Goal: Task Accomplishment & Management: Use online tool/utility

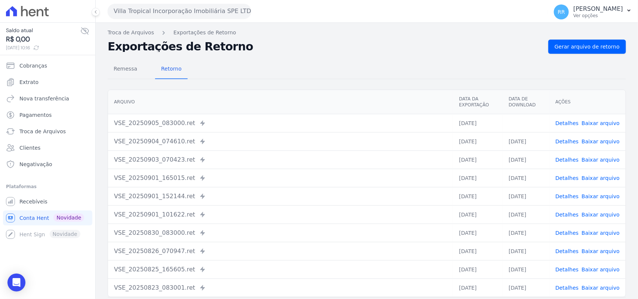
click at [151, 21] on div "Villa Tropical Incorporação Imobiliária SPE LTDA Via Sul Engenharia AGUAS DE [G…" at bounding box center [326, 11] width 437 height 23
click at [152, 18] on button "Villa Tropical Incorporação Imobiliária SPE LTDA" at bounding box center [180, 11] width 144 height 15
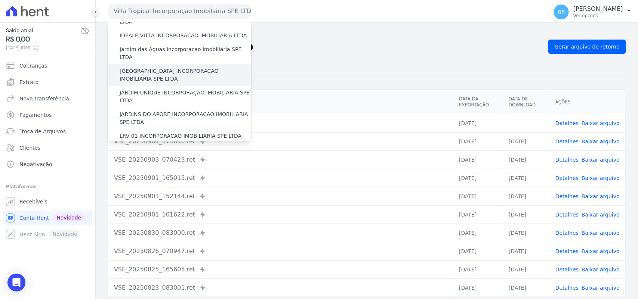
scroll to position [202, 0]
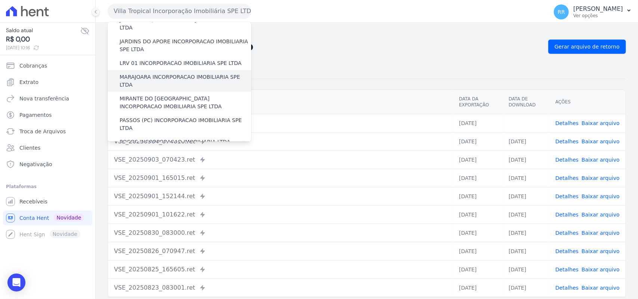
click at [176, 73] on label "MARAJOARA INCORPORACAO IMOBILIARIA SPE LTDA" at bounding box center [186, 81] width 132 height 16
click at [0, 0] on input "MARAJOARA INCORPORACAO IMOBILIARIA SPE LTDA" at bounding box center [0, 0] width 0 height 0
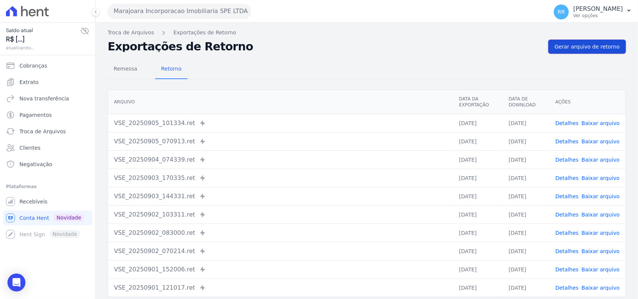
click at [594, 50] on span "Gerar arquivo de retorno" at bounding box center [587, 46] width 65 height 7
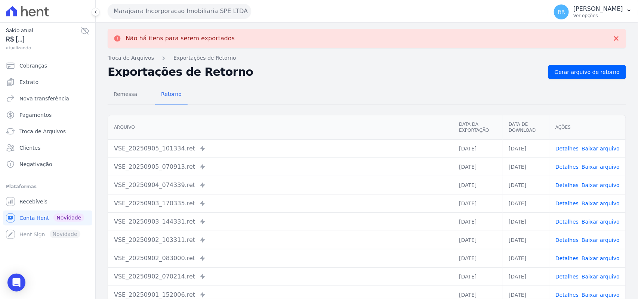
click at [564, 146] on link "Detalhes" at bounding box center [566, 149] width 23 height 6
click at [346, 81] on div "Remessa Retorno [GEOGRAPHIC_DATA] Data da Exportação Data de Download Ações VSE…" at bounding box center [367, 214] width 518 height 270
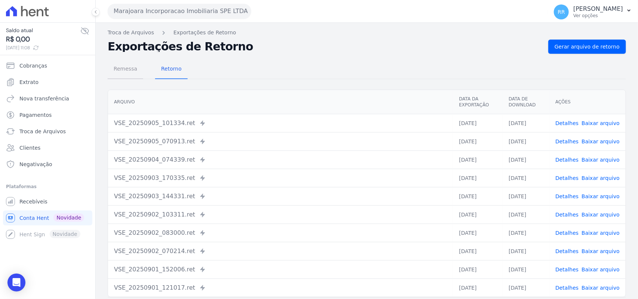
click at [118, 75] on span "Remessa" at bounding box center [125, 68] width 33 height 15
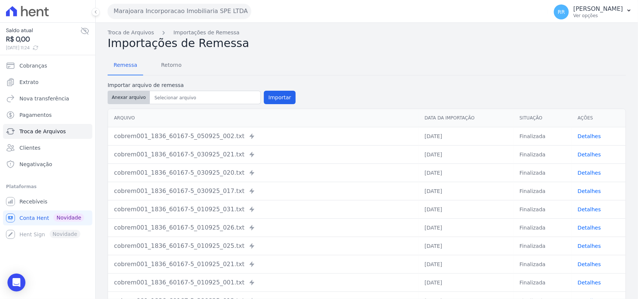
click at [138, 93] on button "Anexar arquivo" at bounding box center [129, 97] width 42 height 13
type input "cobrem001_1836_60167-5_050925_009.TXT"
click at [268, 102] on button "Importar" at bounding box center [280, 97] width 32 height 13
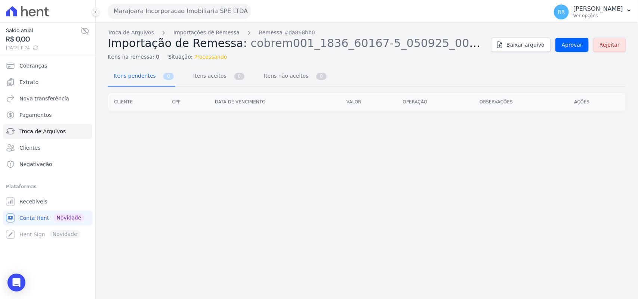
click at [558, 48] on div "Baixar arquivo Aprovar Rejeitar" at bounding box center [558, 45] width 135 height 14
click at [563, 48] on link "Aprovar" at bounding box center [571, 45] width 33 height 14
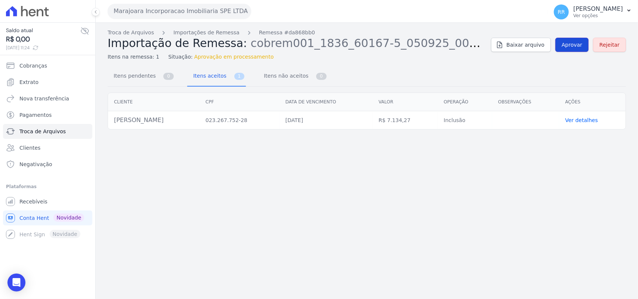
click at [569, 47] on span "Aprovar" at bounding box center [572, 44] width 21 height 7
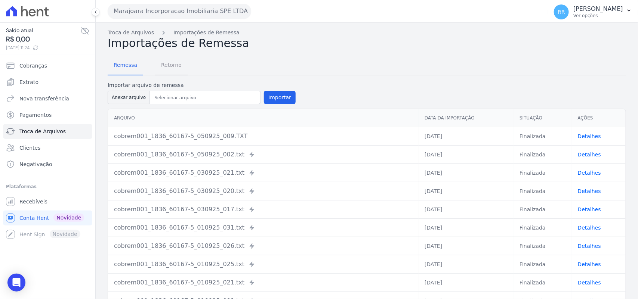
click at [167, 62] on span "Retorno" at bounding box center [172, 65] width 30 height 15
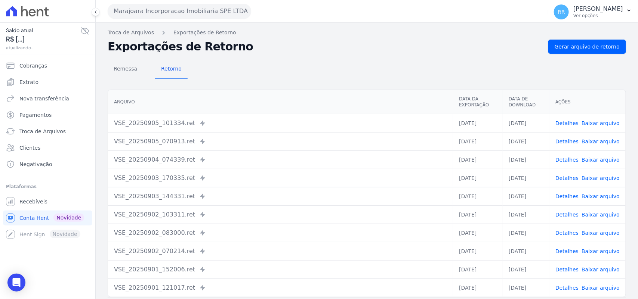
click at [578, 55] on div "Remessa Retorno [GEOGRAPHIC_DATA] Data da Exportação Data de Download Ações VSE…" at bounding box center [367, 189] width 518 height 270
click at [580, 50] on span "Gerar arquivo de retorno" at bounding box center [587, 46] width 65 height 7
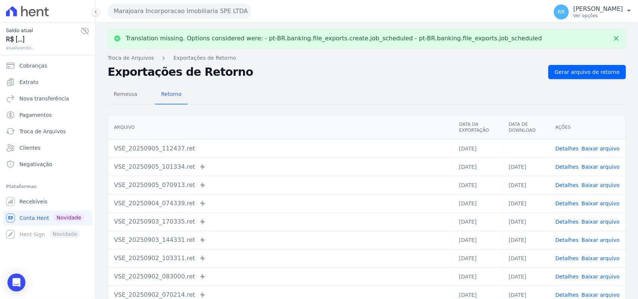
click at [599, 148] on link "Baixar arquivo" at bounding box center [601, 149] width 38 height 6
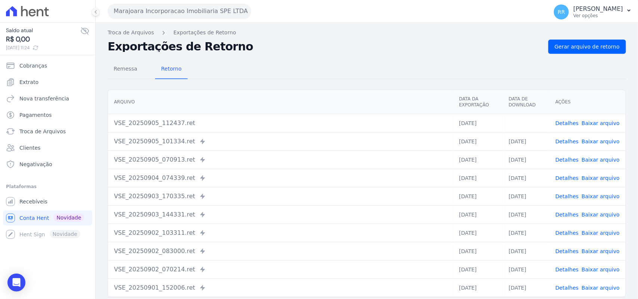
drag, startPoint x: 329, startPoint y: 35, endPoint x: 250, endPoint y: 2, distance: 85.1
click at [329, 35] on nav "Troca de Arquivos Exportações de Retorno" at bounding box center [367, 33] width 518 height 8
click at [156, 24] on div "Translation missing. Options considered were: - pt-BR.banking.file_exports.crea…" at bounding box center [367, 176] width 542 height 307
click at [161, 16] on button "Marajoara Incorporacao Imobiliaria SPE LTDA" at bounding box center [180, 11] width 144 height 15
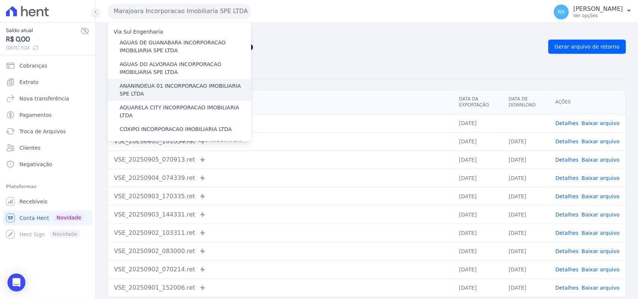
click at [179, 95] on label "ANANINDEUA 01 INCORPORACAO IMOBILIARIA SPE LTDA" at bounding box center [186, 90] width 132 height 16
click at [0, 0] on input "ANANINDEUA 01 INCORPORACAO IMOBILIARIA SPE LTDA" at bounding box center [0, 0] width 0 height 0
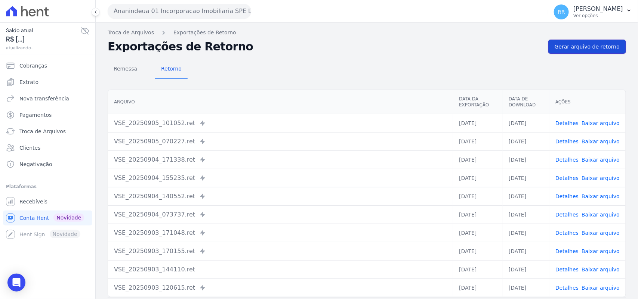
click at [580, 45] on span "Gerar arquivo de retorno" at bounding box center [587, 46] width 65 height 7
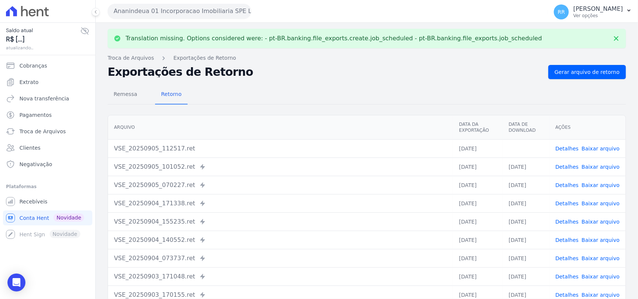
click at [591, 147] on link "Baixar arquivo" at bounding box center [601, 149] width 38 height 6
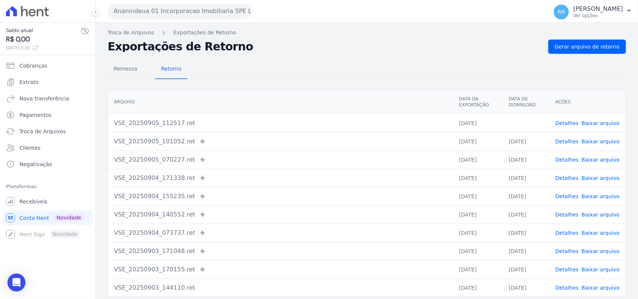
drag, startPoint x: 284, startPoint y: 70, endPoint x: 222, endPoint y: 46, distance: 67.1
click at [284, 70] on div "Remessa Retorno" at bounding box center [367, 69] width 518 height 19
click at [128, 71] on span "Remessa" at bounding box center [125, 68] width 33 height 15
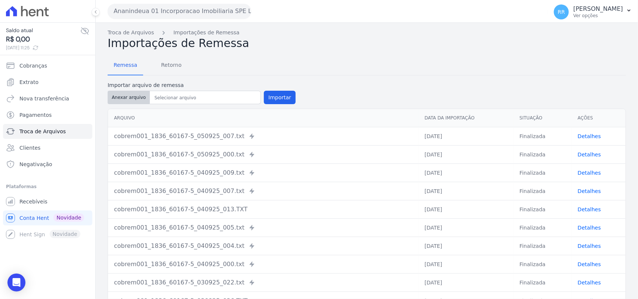
click at [144, 98] on button "Anexar arquivo" at bounding box center [129, 97] width 42 height 13
type input "cobrem001_1836_60167-5_050925_011.TXT"
click at [277, 98] on button "Importar" at bounding box center [280, 97] width 32 height 13
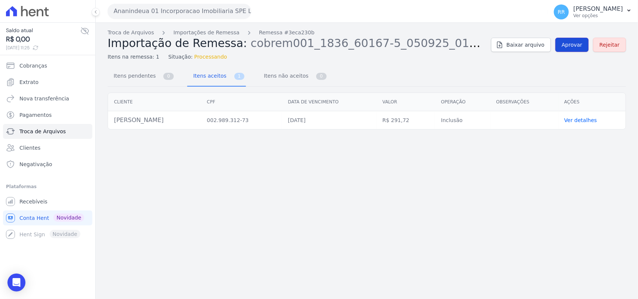
click at [567, 47] on span "Aprovar" at bounding box center [572, 44] width 21 height 7
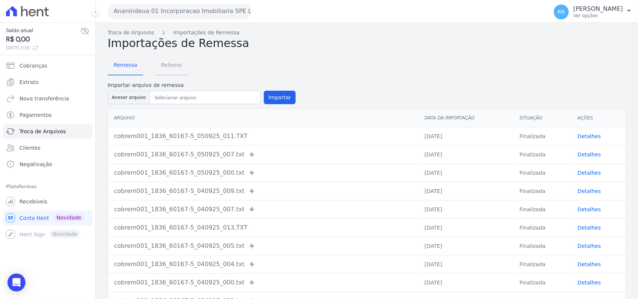
click at [172, 65] on span "Retorno" at bounding box center [172, 65] width 30 height 15
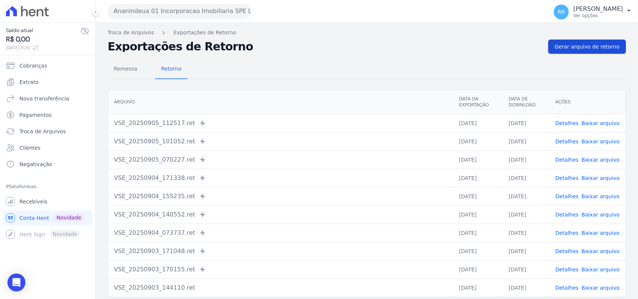
click at [580, 49] on span "Gerar arquivo de retorno" at bounding box center [587, 46] width 65 height 7
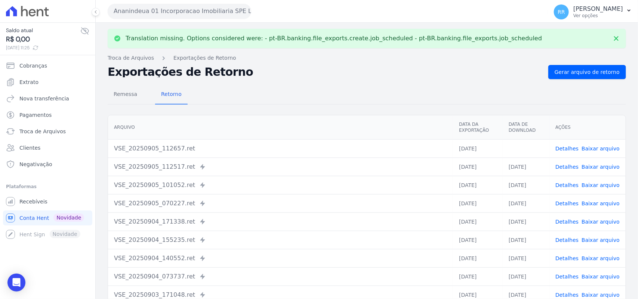
click at [587, 148] on link "Baixar arquivo" at bounding box center [601, 149] width 38 height 6
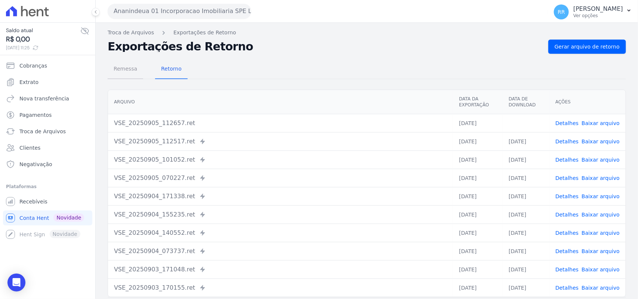
click at [131, 73] on span "Remessa" at bounding box center [125, 68] width 33 height 15
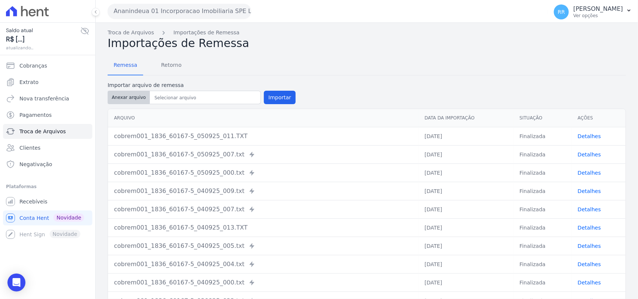
click at [142, 98] on button "Anexar arquivo" at bounding box center [129, 97] width 42 height 13
type input "cobrem001_1836_60167-5_050925_019.TXT"
click at [294, 95] on form "Importar arquivo de remessa Anexar arquivo Importar" at bounding box center [367, 93] width 518 height 24
click at [279, 96] on button "Importar" at bounding box center [280, 97] width 32 height 13
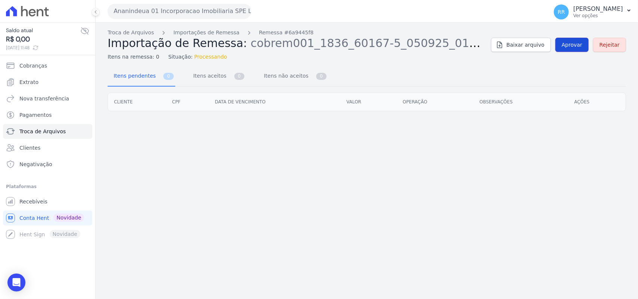
click at [567, 50] on link "Aprovar" at bounding box center [571, 45] width 33 height 14
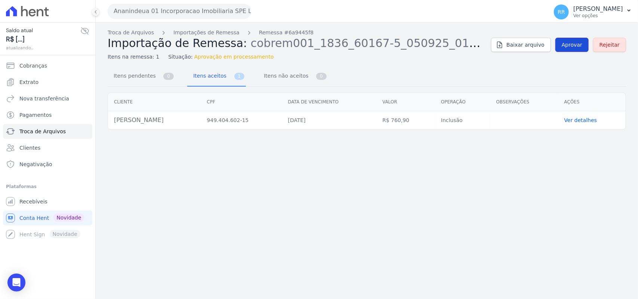
click at [571, 46] on span "Aprovar" at bounding box center [572, 44] width 21 height 7
click at [575, 46] on span "Aprovar" at bounding box center [572, 44] width 21 height 7
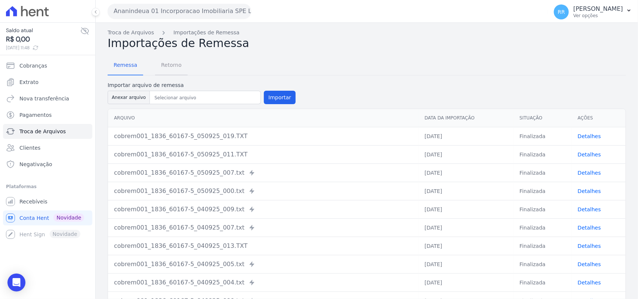
click at [160, 65] on span "Retorno" at bounding box center [172, 65] width 30 height 15
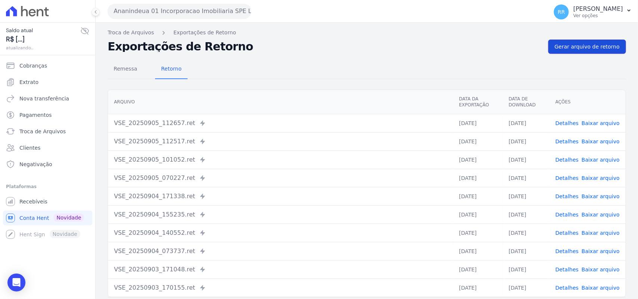
click at [592, 44] on span "Gerar arquivo de retorno" at bounding box center [587, 46] width 65 height 7
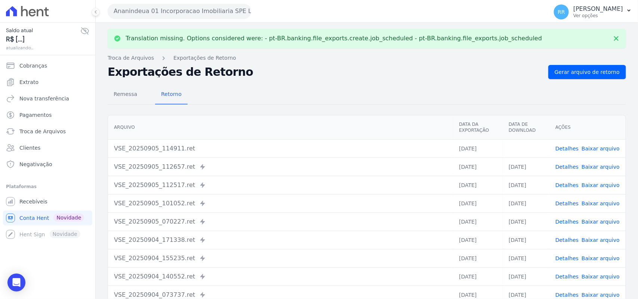
click at [594, 142] on td "Detalhes Baixar arquivo" at bounding box center [587, 148] width 76 height 18
click at [594, 148] on link "Baixar arquivo" at bounding box center [601, 149] width 38 height 6
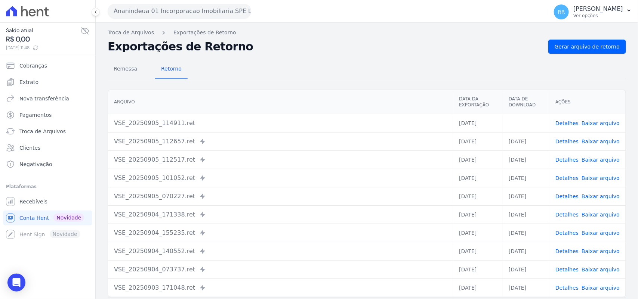
click at [169, 9] on button "Ananindeua 01 Incorporacao Imobiliaria SPE LTDA" at bounding box center [180, 11] width 144 height 15
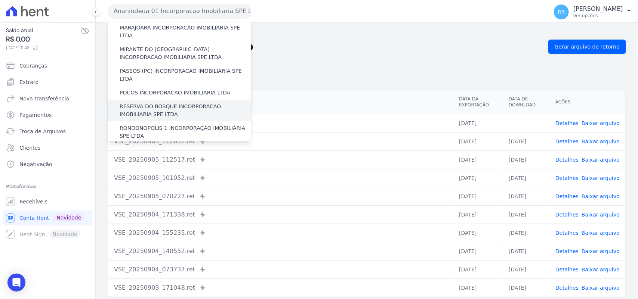
scroll to position [341, 0]
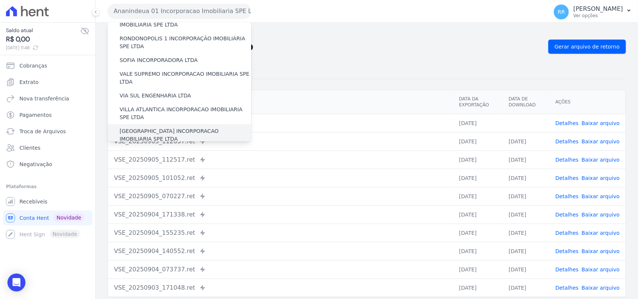
click at [139, 127] on label "[GEOGRAPHIC_DATA] INCORPORACAO IMOBILIARIA SPE LTDA" at bounding box center [186, 135] width 132 height 16
click at [0, 0] on input "[GEOGRAPHIC_DATA] INCORPORACAO IMOBILIARIA SPE LTDA" at bounding box center [0, 0] width 0 height 0
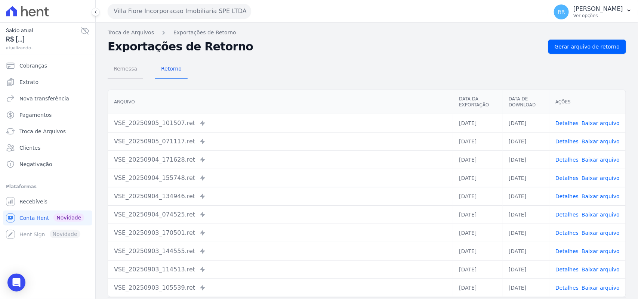
click at [126, 66] on span "Remessa" at bounding box center [125, 68] width 33 height 15
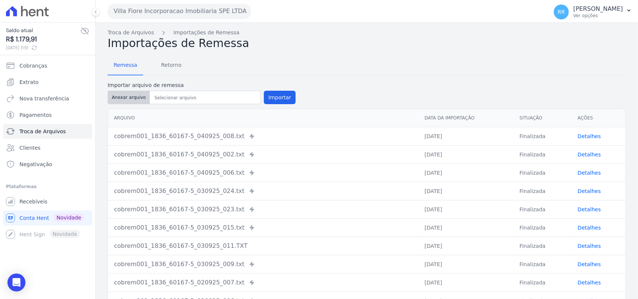
click at [133, 91] on button "Anexar arquivo" at bounding box center [129, 97] width 42 height 13
type input "cobrem001_1836_60167-5_050925_014.TXT"
click at [275, 96] on button "Importar" at bounding box center [280, 97] width 32 height 13
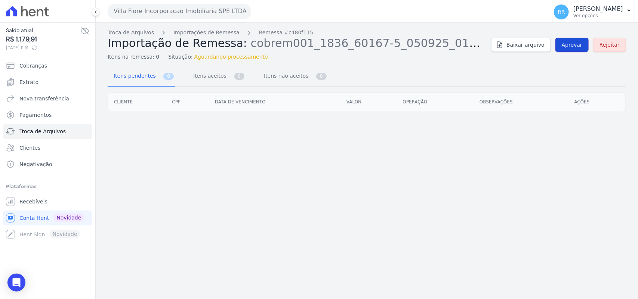
click at [575, 43] on span "Aprovar" at bounding box center [572, 44] width 21 height 7
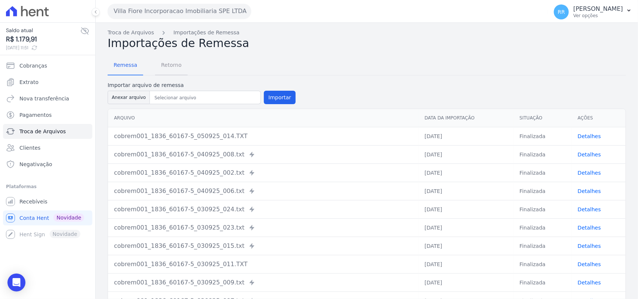
click at [165, 64] on span "Retorno" at bounding box center [172, 65] width 30 height 15
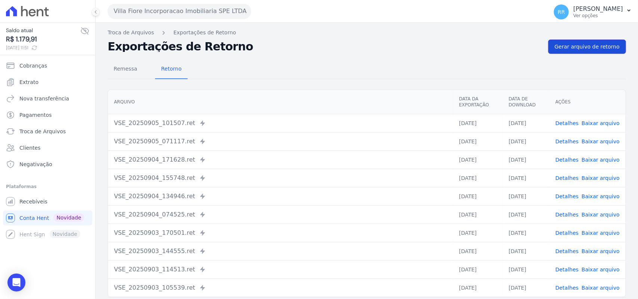
click at [594, 51] on link "Gerar arquivo de retorno" at bounding box center [587, 47] width 78 height 14
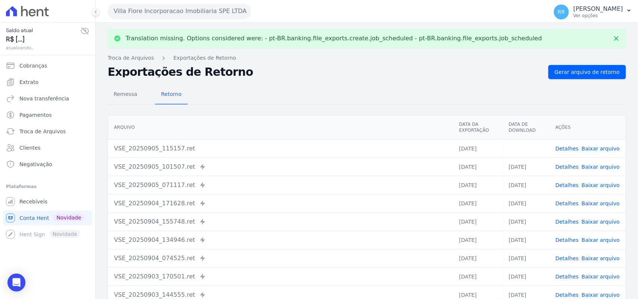
click at [601, 152] on span "Baixar arquivo" at bounding box center [601, 148] width 38 height 7
click at [601, 150] on link "Baixar arquivo" at bounding box center [601, 149] width 38 height 6
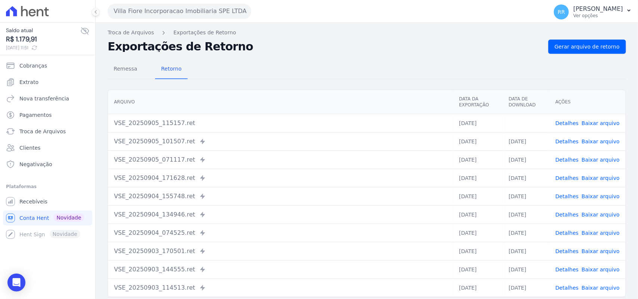
click at [316, 70] on div "Remessa Retorno" at bounding box center [367, 69] width 518 height 19
click at [126, 74] on span "Remessa" at bounding box center [125, 68] width 33 height 15
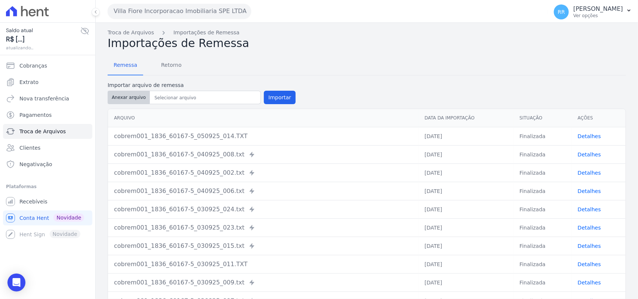
click at [136, 95] on button "Anexar arquivo" at bounding box center [129, 97] width 42 height 13
type input "cobrem001_1836_60167-5_050925_015.TXT"
click at [272, 101] on button "Importar" at bounding box center [280, 97] width 32 height 13
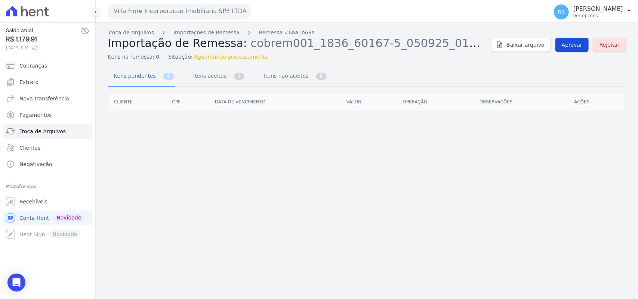
click at [570, 40] on link "Aprovar" at bounding box center [571, 45] width 33 height 14
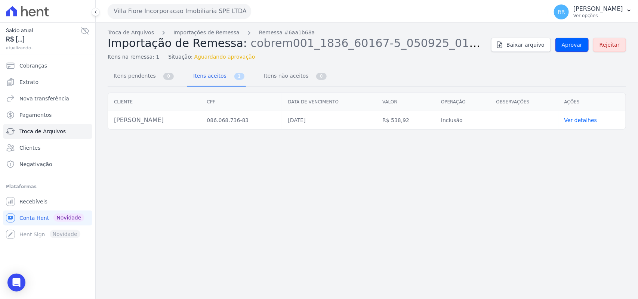
click at [570, 40] on link "Aprovar" at bounding box center [571, 45] width 33 height 14
click at [577, 49] on link "Aprovar" at bounding box center [571, 45] width 33 height 14
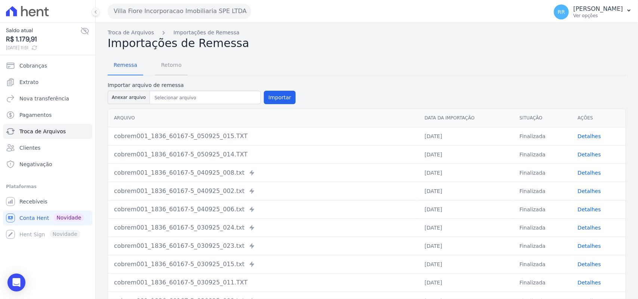
click at [171, 66] on span "Retorno" at bounding box center [172, 65] width 30 height 15
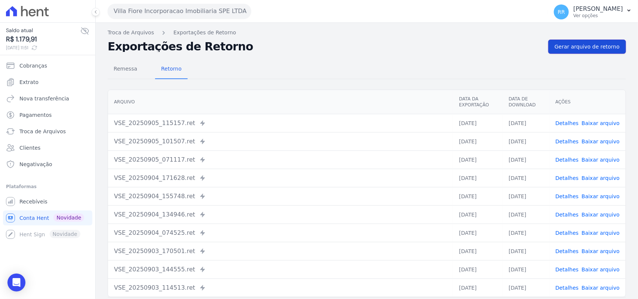
click at [618, 47] on link "Gerar arquivo de retorno" at bounding box center [587, 47] width 78 height 14
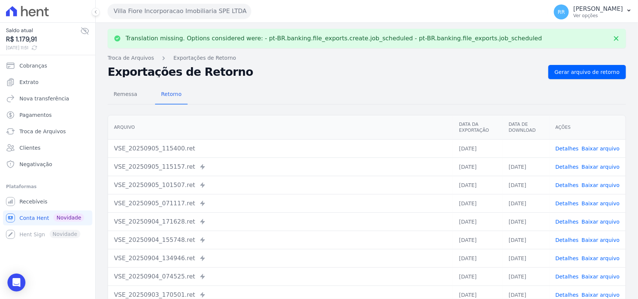
click at [606, 152] on link "Baixar arquivo" at bounding box center [601, 149] width 38 height 6
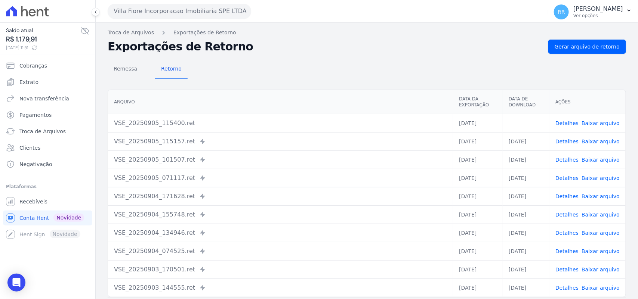
click at [186, 12] on button "Villa Fiore Incorporacao Imobiliaria SPE LTDA" at bounding box center [180, 11] width 144 height 15
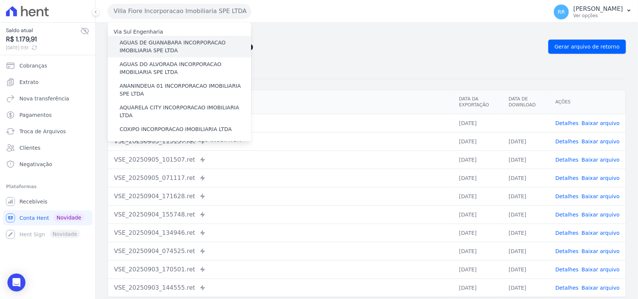
click at [163, 38] on div "AGUAS DE GUANABARA INCORPORACAO IMOBILIARIA SPE LTDA" at bounding box center [180, 47] width 144 height 22
click at [158, 43] on label "AGUAS DE GUANABARA INCORPORACAO IMOBILIARIA SPE LTDA" at bounding box center [186, 47] width 132 height 16
click at [0, 0] on input "AGUAS DE GUANABARA INCORPORACAO IMOBILIARIA SPE LTDA" at bounding box center [0, 0] width 0 height 0
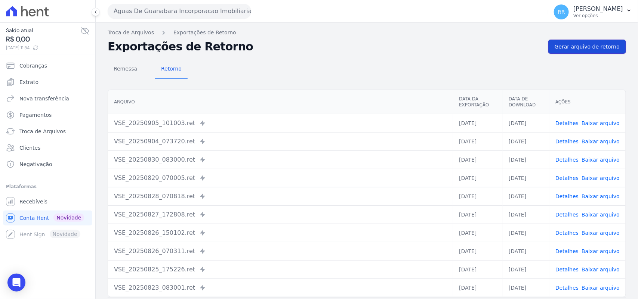
click at [567, 43] on span "Gerar arquivo de retorno" at bounding box center [587, 46] width 65 height 7
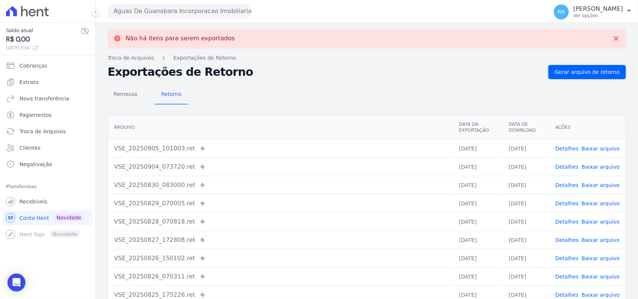
click at [189, 13] on button "Aguas De Guanabara Incorporacao Imobiliaria SPE LTDA" at bounding box center [180, 11] width 144 height 15
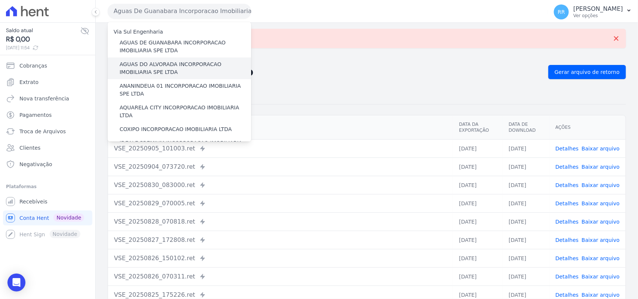
click at [178, 63] on label "AGUAS DO ALVORADA INCORPORACAO IMOBILIARIA SPE LTDA" at bounding box center [186, 69] width 132 height 16
click at [0, 0] on input "AGUAS DO ALVORADA INCORPORACAO IMOBILIARIA SPE LTDA" at bounding box center [0, 0] width 0 height 0
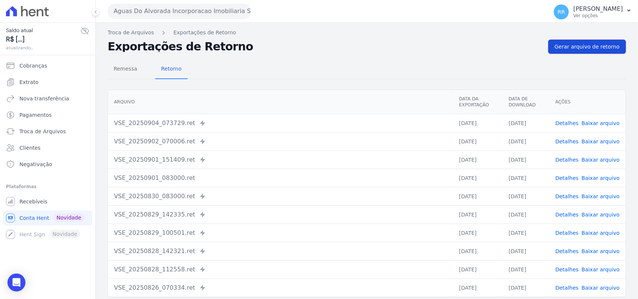
click at [589, 52] on link "Gerar arquivo de retorno" at bounding box center [587, 47] width 78 height 14
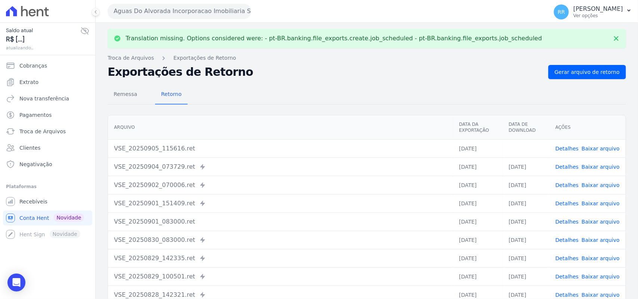
click at [607, 150] on link "Baixar arquivo" at bounding box center [601, 149] width 38 height 6
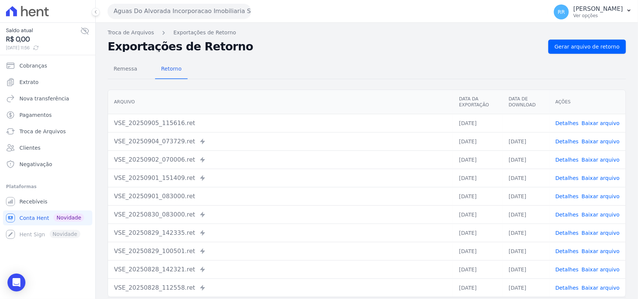
click at [312, 71] on div "Remessa Retorno" at bounding box center [367, 69] width 518 height 19
click at [155, 8] on button "Aguas Do Alvorada Incorporacao Imobiliaria SPE LTDA" at bounding box center [180, 11] width 144 height 15
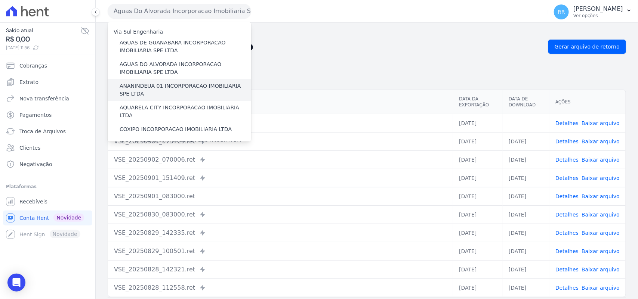
click at [151, 85] on label "ANANINDEUA 01 INCORPORACAO IMOBILIARIA SPE LTDA" at bounding box center [186, 90] width 132 height 16
click at [0, 0] on input "ANANINDEUA 01 INCORPORACAO IMOBILIARIA SPE LTDA" at bounding box center [0, 0] width 0 height 0
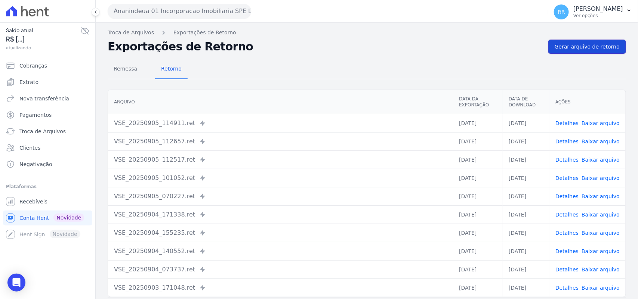
click at [583, 47] on span "Gerar arquivo de retorno" at bounding box center [587, 46] width 65 height 7
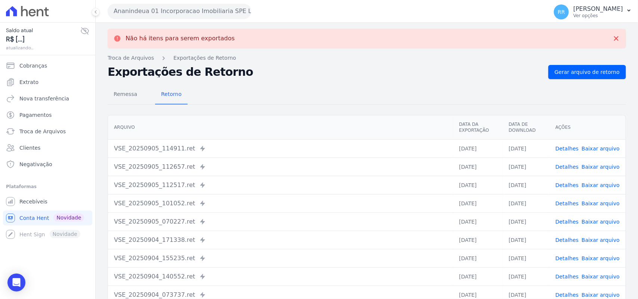
click at [216, 12] on button "Ananindeua 01 Incorporacao Imobiliaria SPE LTDA" at bounding box center [180, 11] width 144 height 15
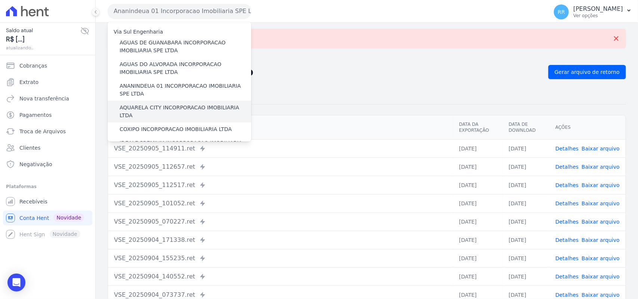
click at [163, 106] on label "AQUARELA CITY INCORPORACAO IMOBILIARIA LTDA" at bounding box center [186, 112] width 132 height 16
click at [0, 0] on input "AQUARELA CITY INCORPORACAO IMOBILIARIA LTDA" at bounding box center [0, 0] width 0 height 0
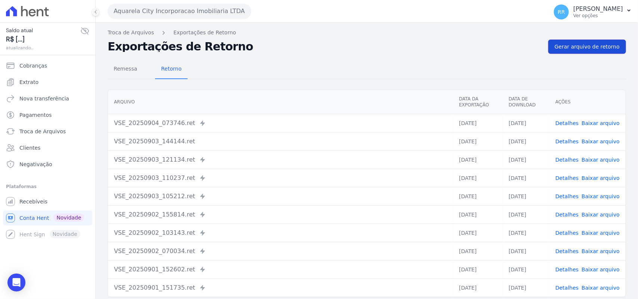
click at [573, 43] on span "Gerar arquivo de retorno" at bounding box center [587, 46] width 65 height 7
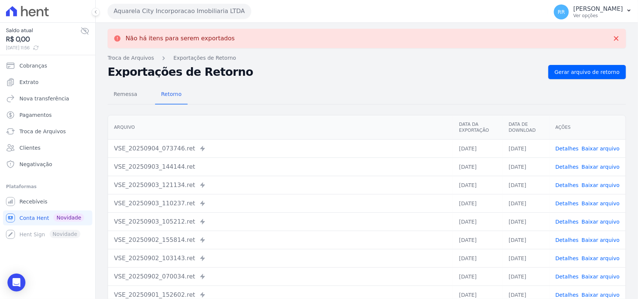
click at [156, 9] on button "Aquarela City Incorporacao Imobiliaria LTDA" at bounding box center [180, 11] width 144 height 15
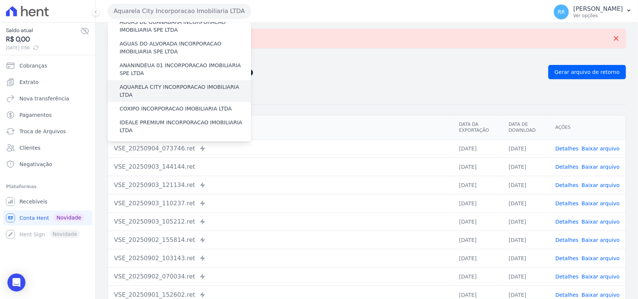
scroll to position [31, 0]
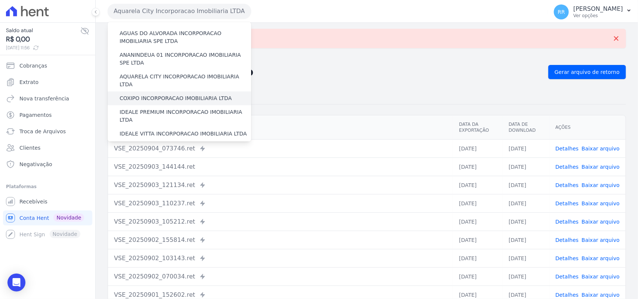
click at [150, 95] on label "COXIPO INCORPORACAO IMOBILIARIA LTDA" at bounding box center [176, 99] width 112 height 8
click at [0, 0] on input "COXIPO INCORPORACAO IMOBILIARIA LTDA" at bounding box center [0, 0] width 0 height 0
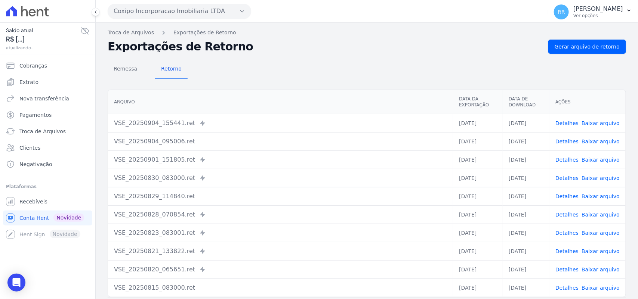
click at [584, 55] on div "Remessa Retorno [GEOGRAPHIC_DATA] Data da Exportação Data de Download Ações VSE…" at bounding box center [367, 189] width 518 height 270
click at [587, 50] on span "Gerar arquivo de retorno" at bounding box center [587, 46] width 65 height 7
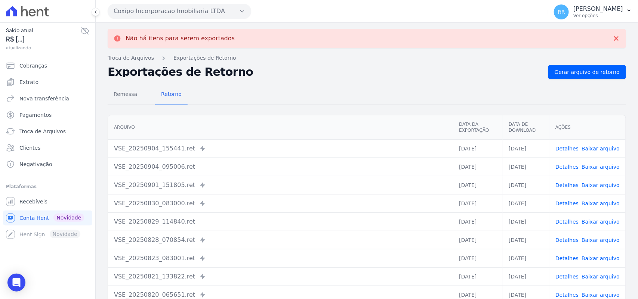
click at [168, 7] on button "Coxipo Incorporacao Imobiliaria LTDA" at bounding box center [180, 11] width 144 height 15
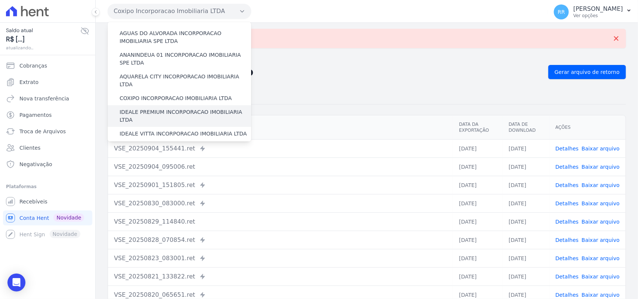
click at [151, 108] on label "IDEALE PREMIUM INCORPORACAO IMOBILIARIA LTDA" at bounding box center [186, 116] width 132 height 16
click at [0, 0] on input "IDEALE PREMIUM INCORPORACAO IMOBILIARIA LTDA" at bounding box center [0, 0] width 0 height 0
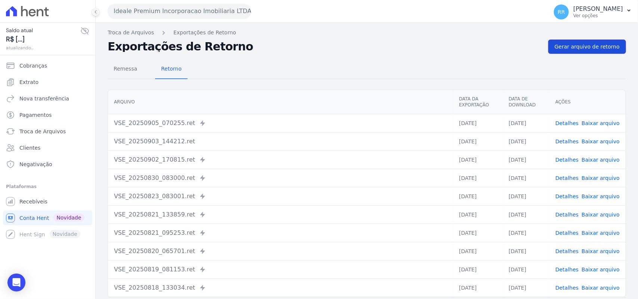
click at [578, 46] on span "Gerar arquivo de retorno" at bounding box center [587, 46] width 65 height 7
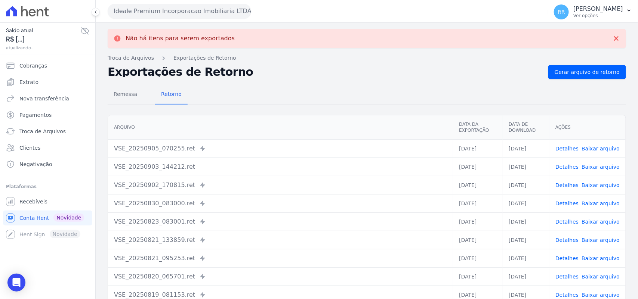
click at [169, 10] on button "Ideale Premium Incorporacao Imobiliaria LTDA" at bounding box center [180, 11] width 144 height 15
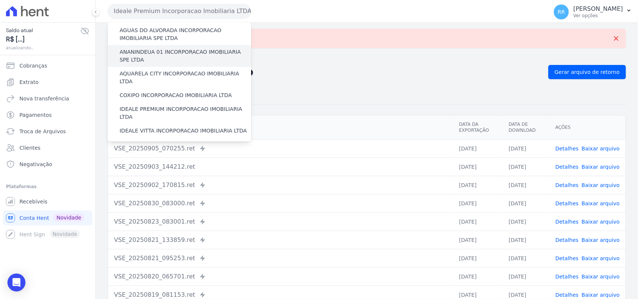
scroll to position [47, 0]
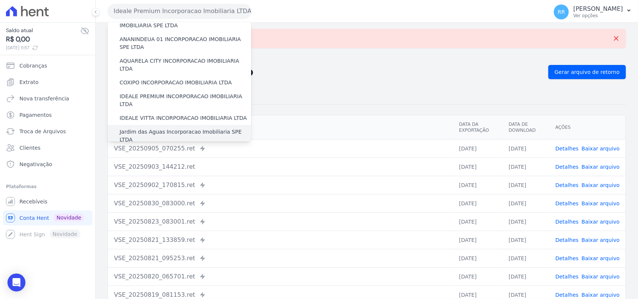
click at [143, 128] on label "Jardim das Aguas Incorporacao Imobiliaria SPE LTDA" at bounding box center [186, 136] width 132 height 16
click at [0, 0] on input "Jardim das Aguas Incorporacao Imobiliaria SPE LTDA" at bounding box center [0, 0] width 0 height 0
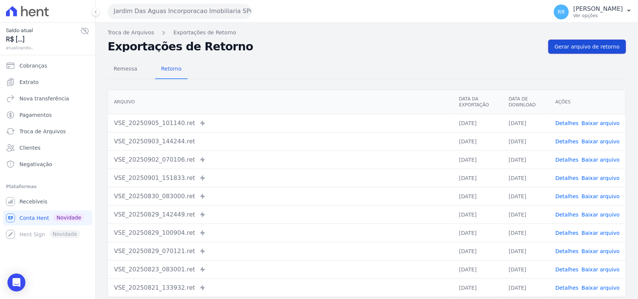
click at [588, 43] on span "Gerar arquivo de retorno" at bounding box center [587, 46] width 65 height 7
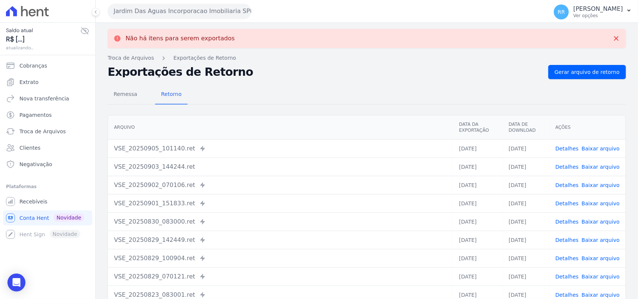
click at [154, 6] on button "Jardim Das Aguas Incorporacao Imobiliaria SPE LTDA" at bounding box center [180, 11] width 144 height 15
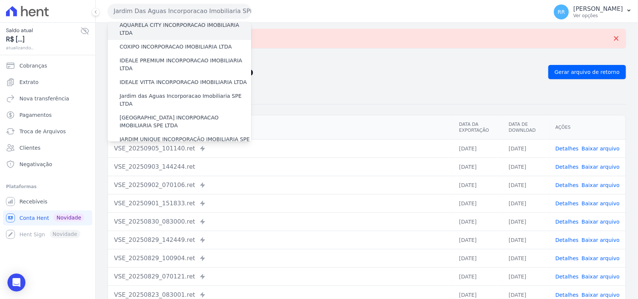
scroll to position [93, 0]
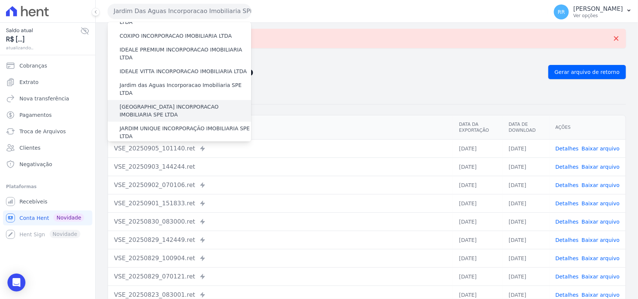
click at [146, 103] on label "[GEOGRAPHIC_DATA] INCORPORACAO IMOBILIARIA SPE LTDA" at bounding box center [186, 111] width 132 height 16
click at [0, 0] on input "[GEOGRAPHIC_DATA] INCORPORACAO IMOBILIARIA SPE LTDA" at bounding box center [0, 0] width 0 height 0
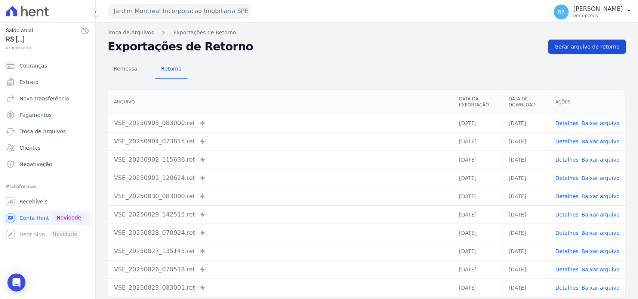
click at [584, 45] on span "Gerar arquivo de retorno" at bounding box center [587, 46] width 65 height 7
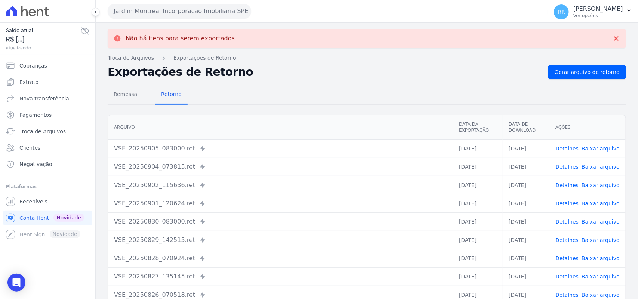
click at [166, 7] on button "Jardim Montreal Incorporacao Imobiliaria SPE LTDA" at bounding box center [180, 11] width 144 height 15
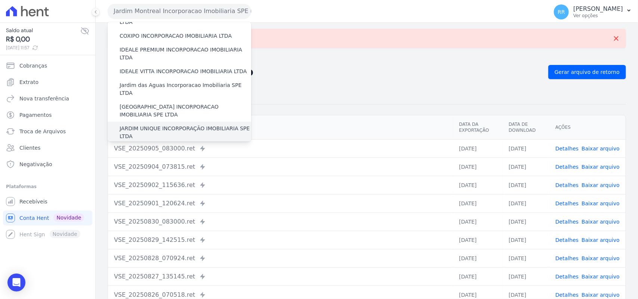
click at [160, 125] on label "JARDIM UNIQUE INCORPORAÇÃO IMOBILIARIA SPE LTDA" at bounding box center [186, 133] width 132 height 16
click at [0, 0] on input "JARDIM UNIQUE INCORPORAÇÃO IMOBILIARIA SPE LTDA" at bounding box center [0, 0] width 0 height 0
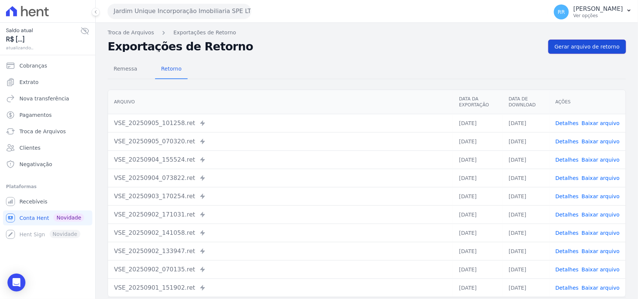
click at [583, 42] on link "Gerar arquivo de retorno" at bounding box center [587, 47] width 78 height 14
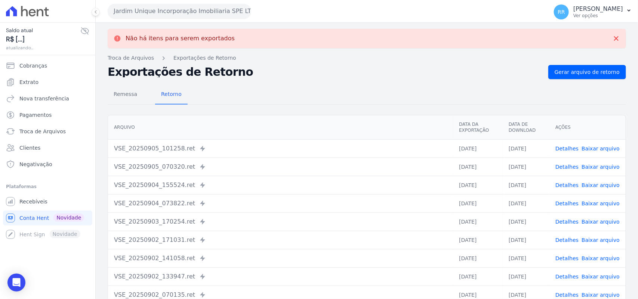
click at [136, 8] on button "Jardim Unique Incorporação Imobiliaria SPE LTDA" at bounding box center [180, 11] width 144 height 15
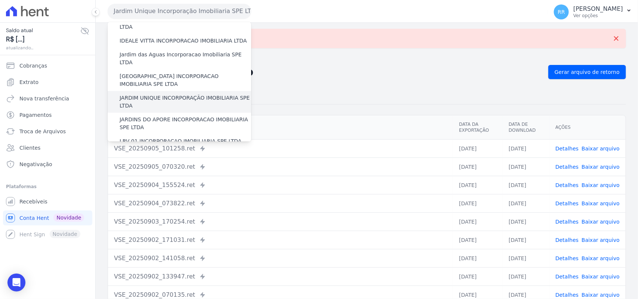
scroll to position [124, 0]
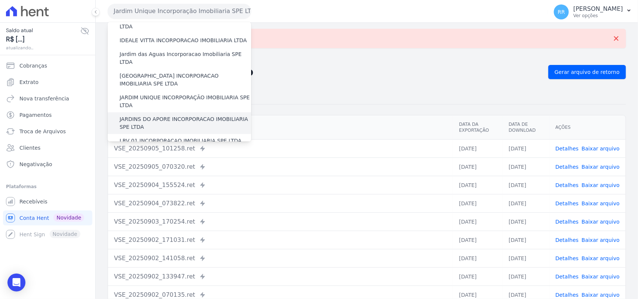
click at [157, 115] on label "JARDINS DO APORE INCORPORACAO IMOBILIARIA SPE LTDA" at bounding box center [186, 123] width 132 height 16
click at [0, 0] on input "JARDINS DO APORE INCORPORACAO IMOBILIARIA SPE LTDA" at bounding box center [0, 0] width 0 height 0
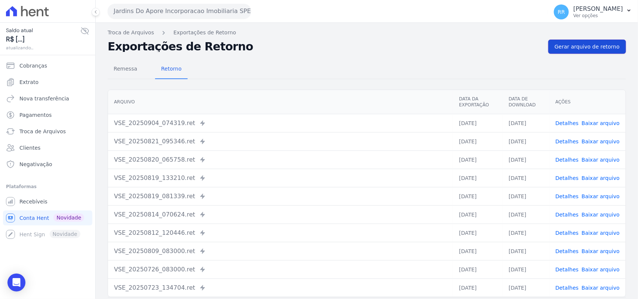
click at [588, 49] on span "Gerar arquivo de retorno" at bounding box center [587, 46] width 65 height 7
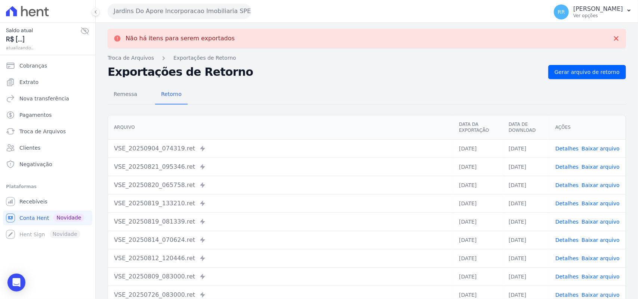
click at [150, 8] on button "Jardins Do Apore Incorporacao Imobiliaria SPE LTDA" at bounding box center [180, 11] width 144 height 15
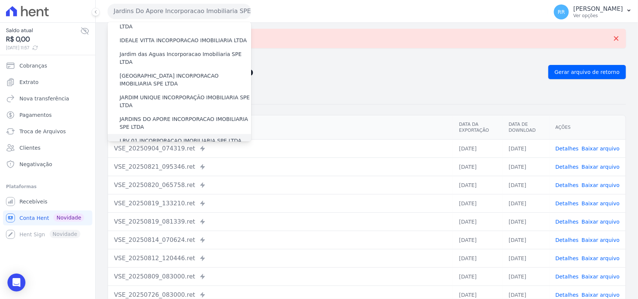
click at [162, 137] on label "LRV 01 INCORPORACAO IMOBILIARIA SPE LTDA" at bounding box center [181, 141] width 122 height 8
click at [0, 0] on input "LRV 01 INCORPORACAO IMOBILIARIA SPE LTDA" at bounding box center [0, 0] width 0 height 0
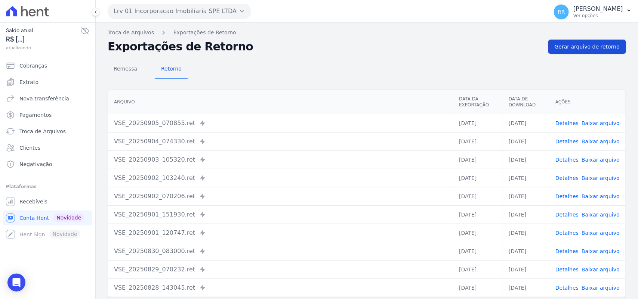
click at [563, 45] on span "Gerar arquivo de retorno" at bounding box center [587, 46] width 65 height 7
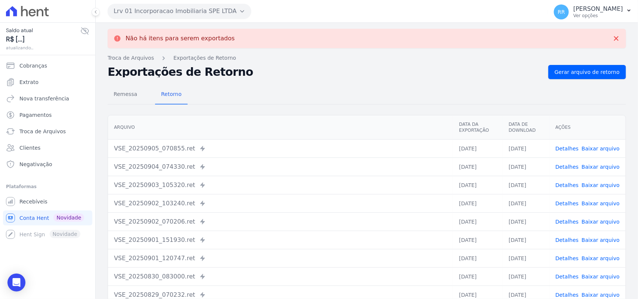
click at [205, 6] on button "Lrv 01 Incorporacao Imobiliaria SPE LTDA" at bounding box center [180, 11] width 144 height 15
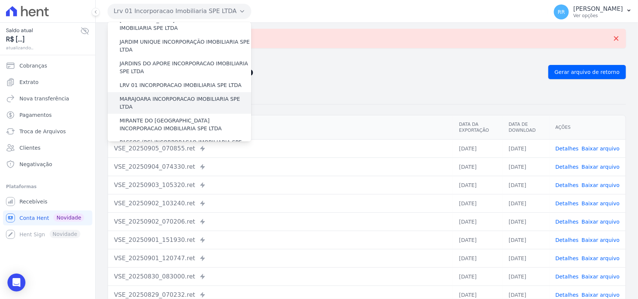
scroll to position [187, 0]
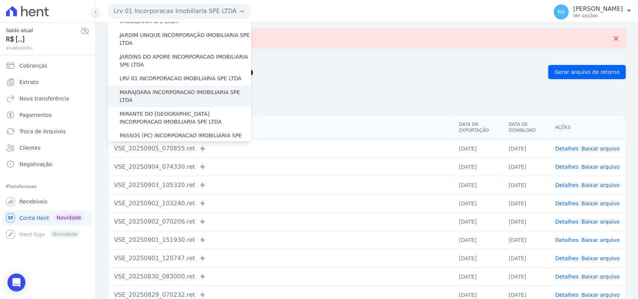
click at [144, 89] on label "MARAJOARA INCORPORACAO IMOBILIARIA SPE LTDA" at bounding box center [186, 97] width 132 height 16
click at [0, 0] on input "MARAJOARA INCORPORACAO IMOBILIARIA SPE LTDA" at bounding box center [0, 0] width 0 height 0
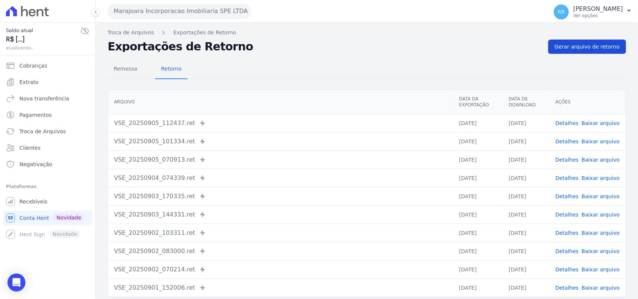
click at [573, 45] on span "Gerar arquivo de retorno" at bounding box center [587, 46] width 65 height 7
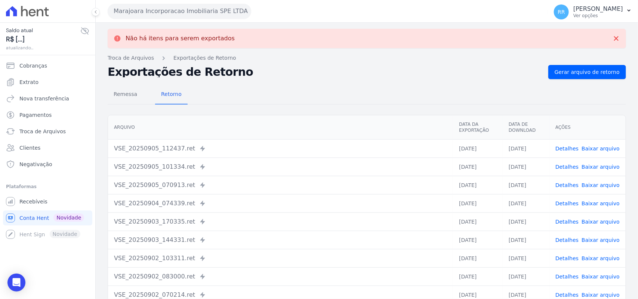
click at [148, 12] on button "Marajoara Incorporacao Imobiliaria SPE LTDA" at bounding box center [180, 11] width 144 height 15
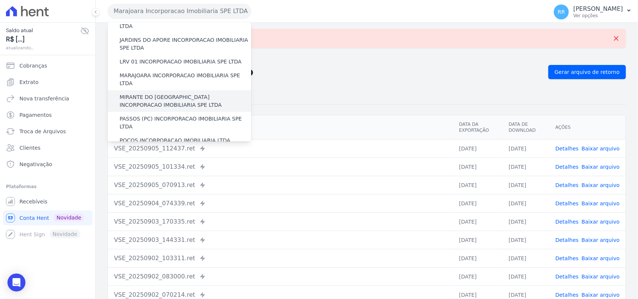
scroll to position [218, 0]
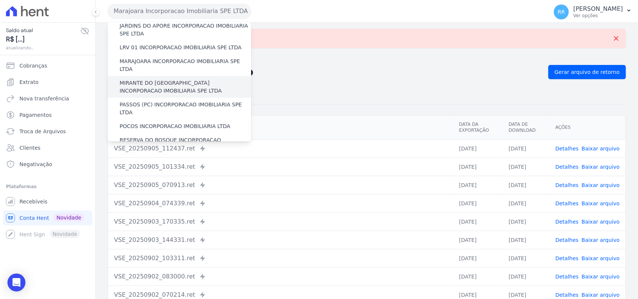
click at [171, 79] on label "MIRANTE DO [GEOGRAPHIC_DATA] INCORPORACAO IMOBILIARIA SPE LTDA" at bounding box center [186, 87] width 132 height 16
click at [0, 0] on input "MIRANTE DO [GEOGRAPHIC_DATA] INCORPORACAO IMOBILIARIA SPE LTDA" at bounding box center [0, 0] width 0 height 0
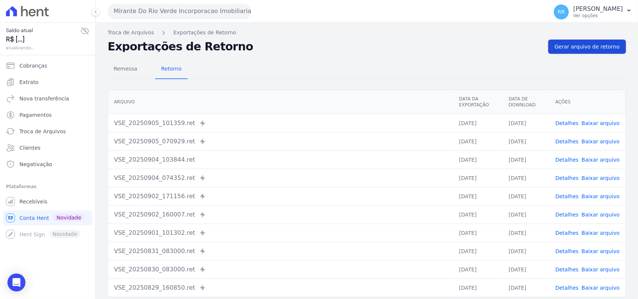
click at [598, 40] on link "Gerar arquivo de retorno" at bounding box center [587, 47] width 78 height 14
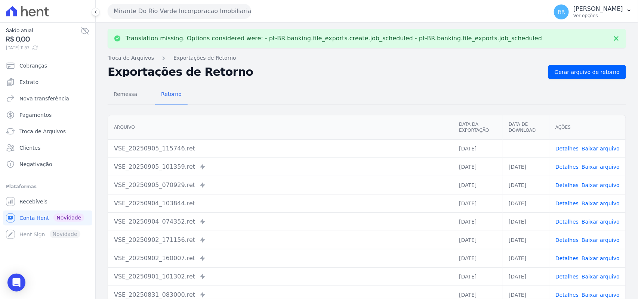
click at [589, 147] on link "Baixar arquivo" at bounding box center [601, 149] width 38 height 6
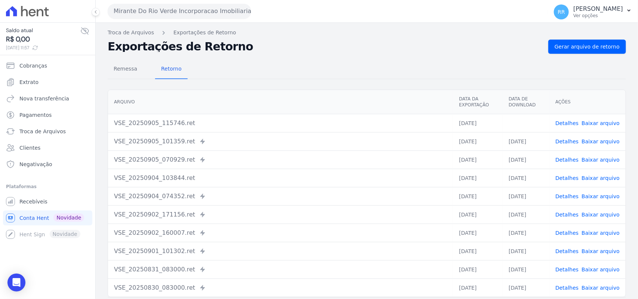
click at [359, 44] on h2 "Exportações de Retorno" at bounding box center [325, 46] width 435 height 10
click at [171, 12] on button "Mirante Do Rio Verde Incorporacao Imobiliaria SPE LTDA" at bounding box center [180, 11] width 144 height 15
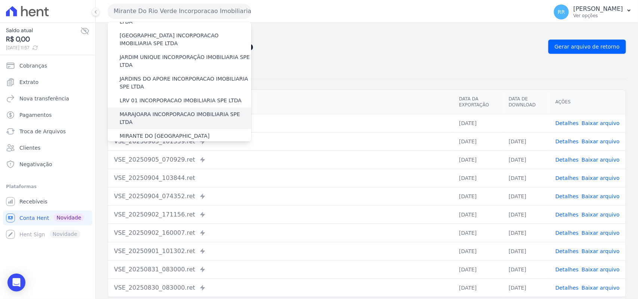
scroll to position [202, 0]
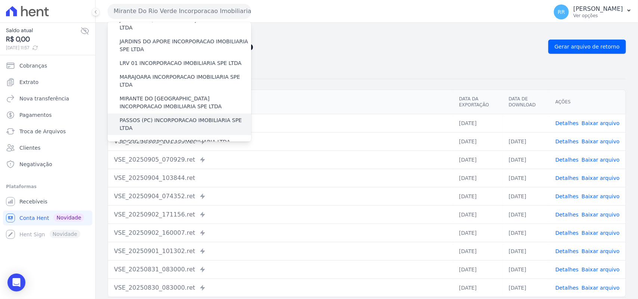
click at [152, 117] on label "PASSOS (PC) INCORPORACAO IMOBILIARIA SPE LTDA" at bounding box center [186, 125] width 132 height 16
click at [0, 0] on input "PASSOS (PC) INCORPORACAO IMOBILIARIA SPE LTDA" at bounding box center [0, 0] width 0 height 0
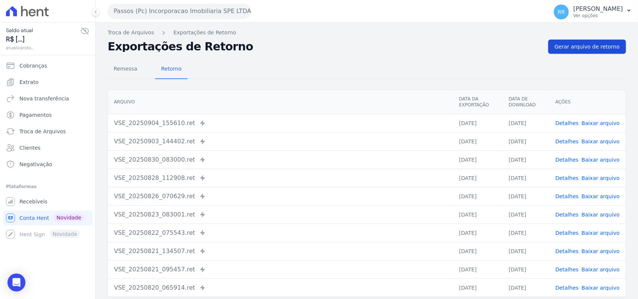
click at [575, 47] on span "Gerar arquivo de retorno" at bounding box center [587, 46] width 65 height 7
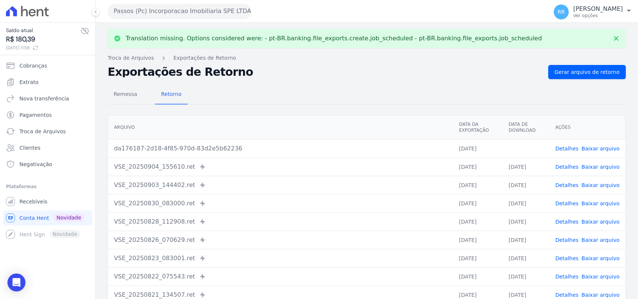
click at [597, 150] on link "Baixar arquivo" at bounding box center [601, 149] width 38 height 6
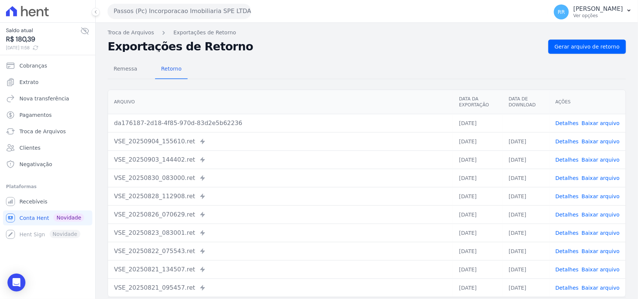
click at [412, 53] on div "Exportações de Retorno Gerar arquivo de retorno" at bounding box center [367, 47] width 518 height 14
click at [167, 15] on button "Passos (Pc) Incorporacao Imobiliaria SPE LTDA" at bounding box center [180, 11] width 144 height 15
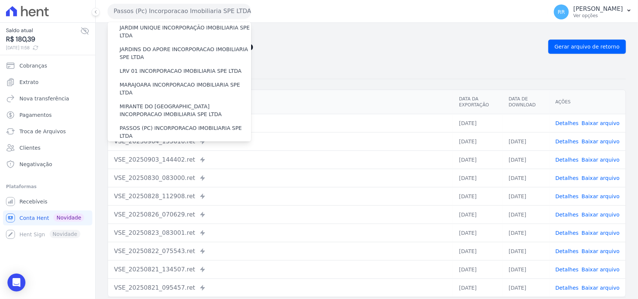
scroll to position [218, 0]
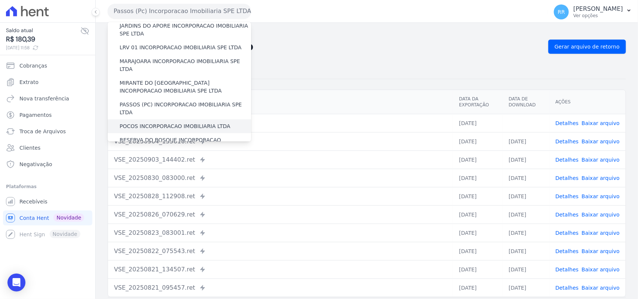
click at [165, 123] on label "POCOS INCORPORACAO IMOBILIARIA LTDA" at bounding box center [175, 127] width 111 height 8
click at [0, 0] on input "POCOS INCORPORACAO IMOBILIARIA LTDA" at bounding box center [0, 0] width 0 height 0
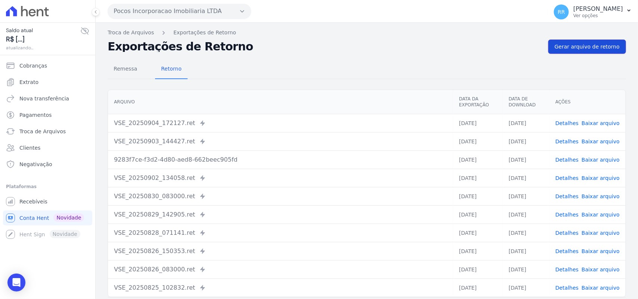
click at [595, 47] on span "Gerar arquivo de retorno" at bounding box center [587, 46] width 65 height 7
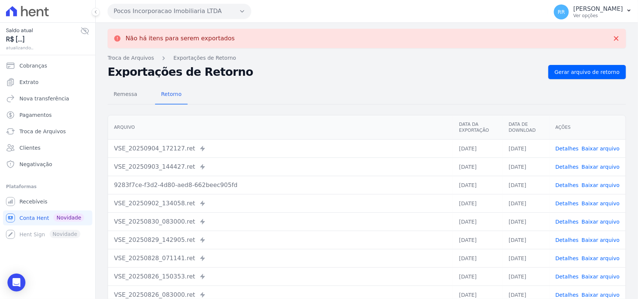
click at [129, 16] on button "Pocos Incorporacao Imobiliaria LTDA" at bounding box center [180, 11] width 144 height 15
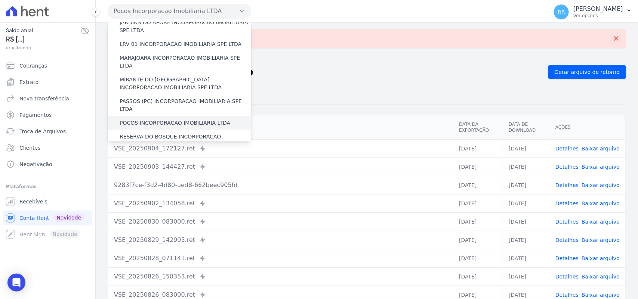
scroll to position [234, 0]
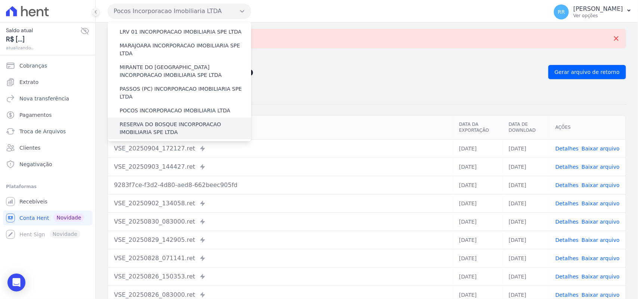
click at [160, 121] on label "RESERVA DO BOSQUE INCORPORACAO IMOBILIARIA SPE LTDA" at bounding box center [186, 129] width 132 height 16
click at [0, 0] on input "RESERVA DO BOSQUE INCORPORACAO IMOBILIARIA SPE LTDA" at bounding box center [0, 0] width 0 height 0
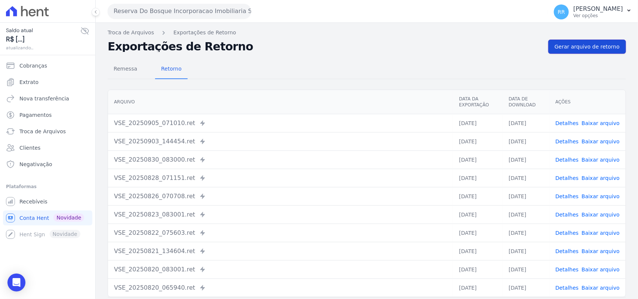
click at [597, 49] on span "Gerar arquivo de retorno" at bounding box center [587, 46] width 65 height 7
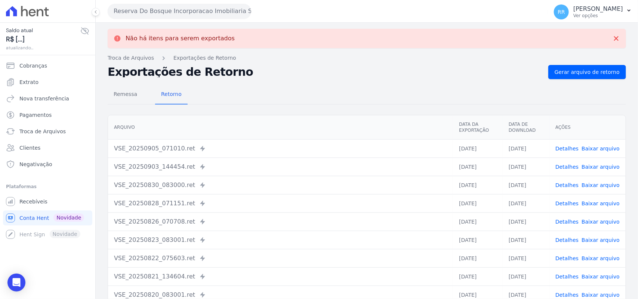
click at [194, 12] on button "Reserva Do Bosque Incorporacao Imobiliaria SPE LTDA" at bounding box center [180, 11] width 144 height 15
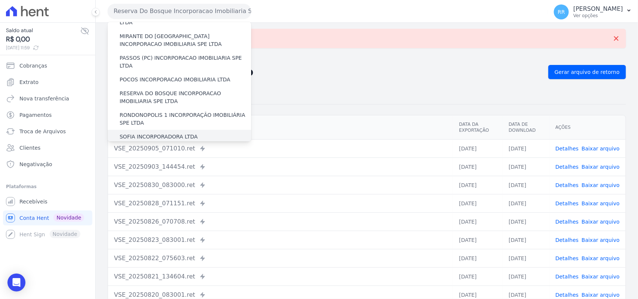
scroll to position [249, 0]
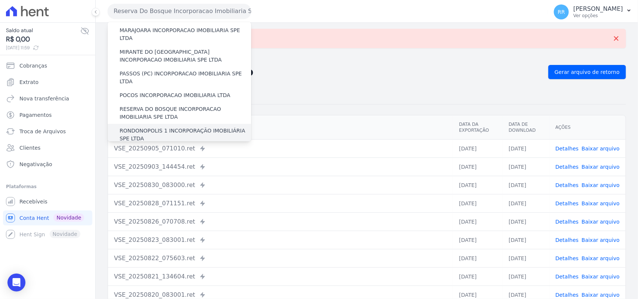
click at [148, 127] on label "RONDONOPOLIS 1 INCORPORAÇÃO IMOBILIÁRIA SPE LTDA" at bounding box center [186, 135] width 132 height 16
click at [0, 0] on input "RONDONOPOLIS 1 INCORPORAÇÃO IMOBILIÁRIA SPE LTDA" at bounding box center [0, 0] width 0 height 0
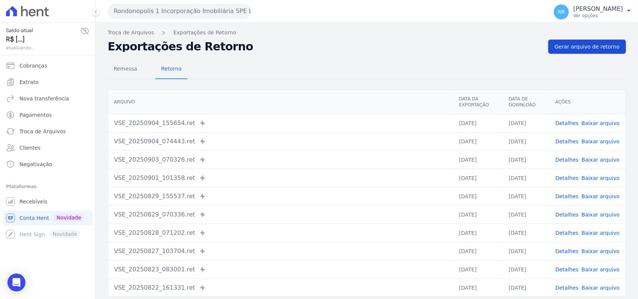
click at [576, 52] on link "Gerar arquivo de retorno" at bounding box center [587, 47] width 78 height 14
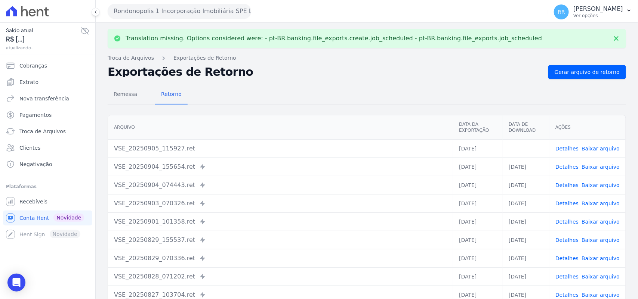
click at [594, 149] on link "Baixar arquivo" at bounding box center [601, 149] width 38 height 6
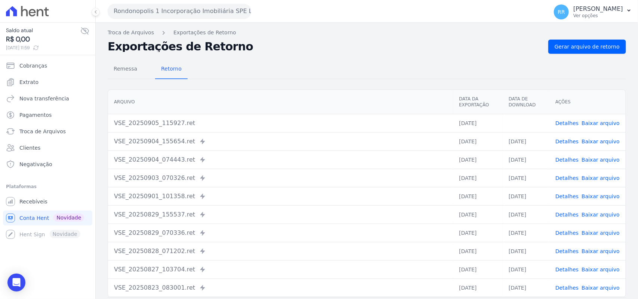
click at [298, 45] on h2 "Exportações de Retorno" at bounding box center [325, 46] width 435 height 10
click at [165, 12] on button "Rondonopolis 1 Incorporação Imobiliária SPE LTDA" at bounding box center [180, 11] width 144 height 15
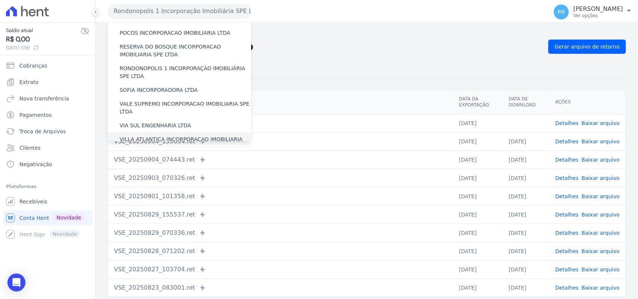
scroll to position [310, 0]
click at [173, 87] on label "SOFIA INCORPORADORA LTDA" at bounding box center [159, 91] width 78 height 8
click at [0, 0] on input "SOFIA INCORPORADORA LTDA" at bounding box center [0, 0] width 0 height 0
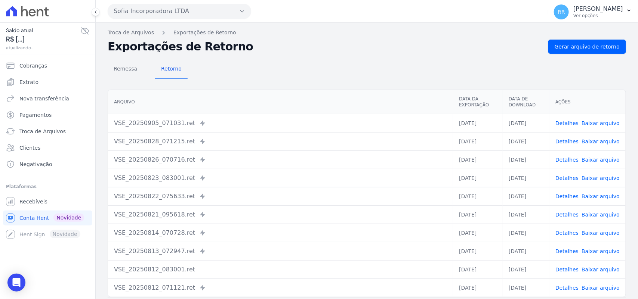
click at [603, 38] on div "Troca de Arquivos Exportações de Retorno Exportações de Retorno Gerar arquivo d…" at bounding box center [367, 176] width 542 height 307
click at [588, 47] on span "Gerar arquivo de retorno" at bounding box center [587, 46] width 65 height 7
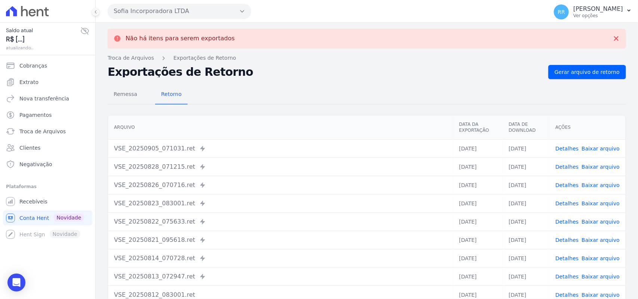
click at [182, 12] on button "Sofia Incorporadora LTDA" at bounding box center [180, 11] width 144 height 15
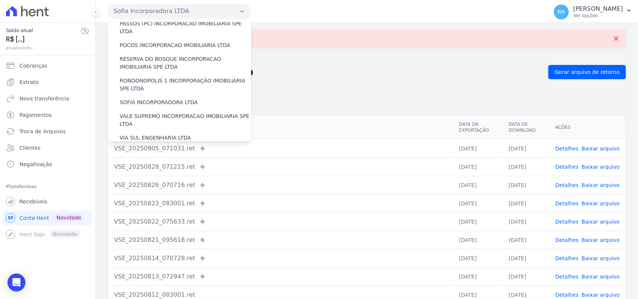
scroll to position [341, 0]
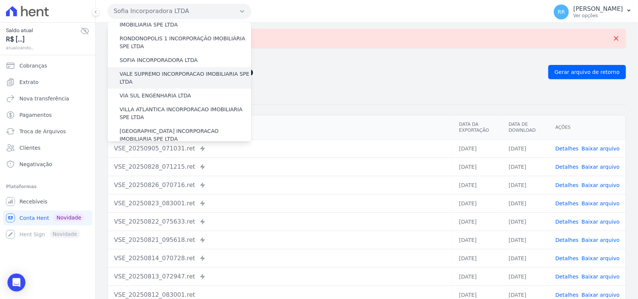
click at [169, 70] on label "VALE SUPREMO INCORPORACAO IMOBILIARIA SPE LTDA" at bounding box center [186, 78] width 132 height 16
click at [0, 0] on input "VALE SUPREMO INCORPORACAO IMOBILIARIA SPE LTDA" at bounding box center [0, 0] width 0 height 0
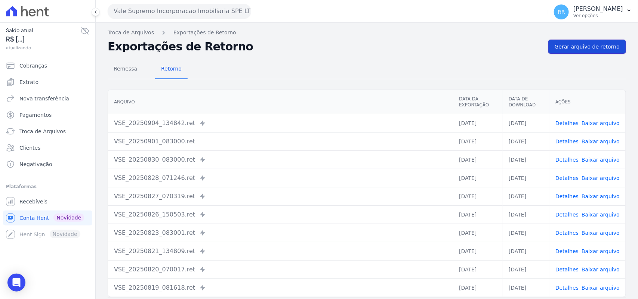
click at [577, 48] on span "Gerar arquivo de retorno" at bounding box center [587, 46] width 65 height 7
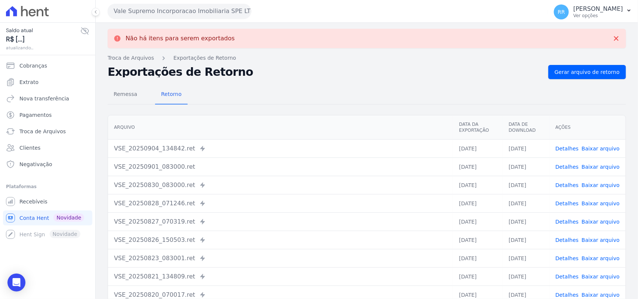
click at [161, 12] on button "Vale Supremo Incorporacao Imobiliaria SPE LTDA" at bounding box center [180, 11] width 144 height 15
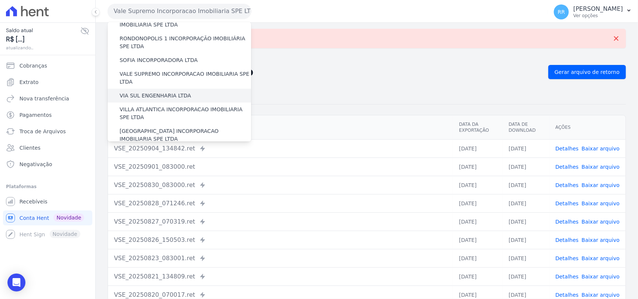
click at [158, 92] on label "VIA SUL ENGENHARIA LTDA" at bounding box center [155, 96] width 71 height 8
click at [0, 0] on input "VIA SUL ENGENHARIA LTDA" at bounding box center [0, 0] width 0 height 0
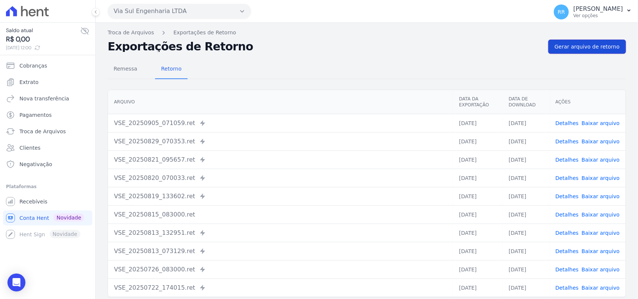
click at [594, 47] on span "Gerar arquivo de retorno" at bounding box center [587, 46] width 65 height 7
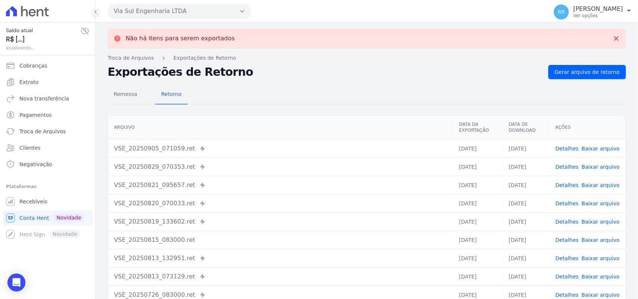
click at [180, 13] on button "Via Sul Engenharia LTDA" at bounding box center [180, 11] width 144 height 15
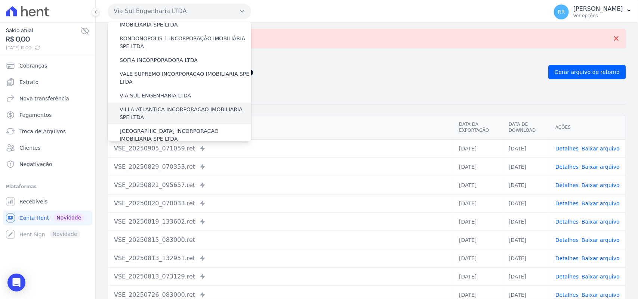
click at [173, 106] on label "VILLA ATLANTICA INCORPORACAO IMOBILIARIA SPE LTDA" at bounding box center [186, 114] width 132 height 16
click at [0, 0] on input "VILLA ATLANTICA INCORPORACAO IMOBILIARIA SPE LTDA" at bounding box center [0, 0] width 0 height 0
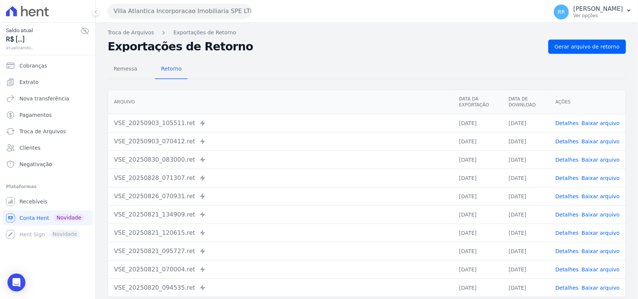
click at [583, 38] on div "Troca de Arquivos Exportações de Retorno Exportações de Retorno Gerar arquivo d…" at bounding box center [367, 176] width 542 height 307
click at [579, 47] on span "Gerar arquivo de retorno" at bounding box center [587, 46] width 65 height 7
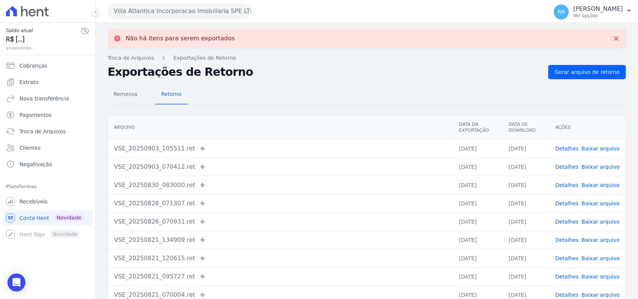
click at [223, 19] on div "Villa Atlantica Incorporacao Imobiliaria SPE LTDA Via Sul Engenharia AGUAS DE […" at bounding box center [326, 11] width 437 height 23
click at [219, 12] on button "Villa Atlantica Incorporacao Imobiliaria SPE LTDA" at bounding box center [180, 11] width 144 height 15
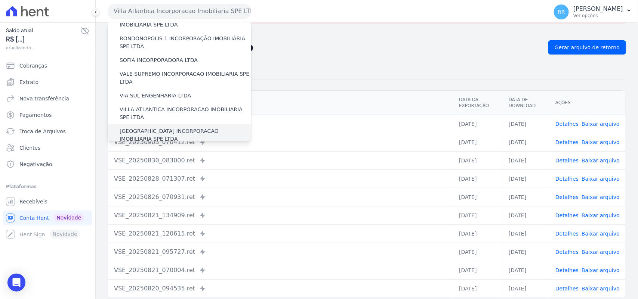
click at [174, 127] on label "[GEOGRAPHIC_DATA] INCORPORACAO IMOBILIARIA SPE LTDA" at bounding box center [186, 135] width 132 height 16
click at [0, 0] on input "[GEOGRAPHIC_DATA] INCORPORACAO IMOBILIARIA SPE LTDA" at bounding box center [0, 0] width 0 height 0
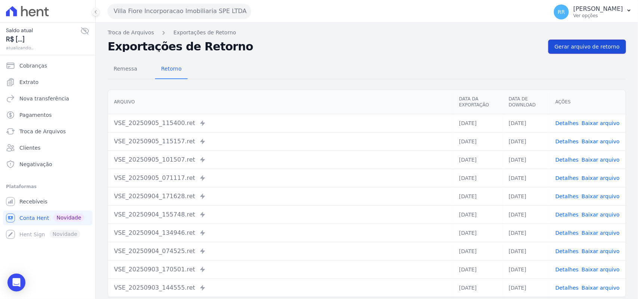
click at [574, 43] on span "Gerar arquivo de retorno" at bounding box center [587, 46] width 65 height 7
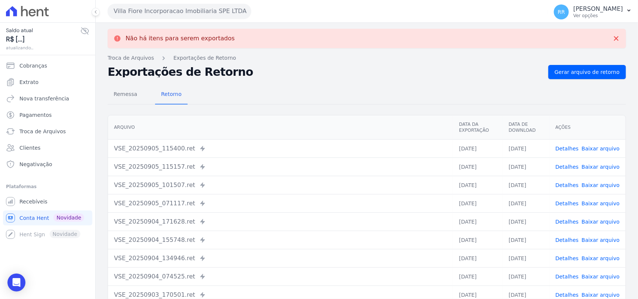
click at [207, 19] on div "Villa Fiore Incorporacao Imobiliaria SPE LTDA Via Sul Engenharia AGUAS DE [GEOG…" at bounding box center [326, 11] width 437 height 23
click at [209, 12] on button "Villa Fiore Incorporacao Imobiliaria SPE LTDA" at bounding box center [180, 11] width 144 height 15
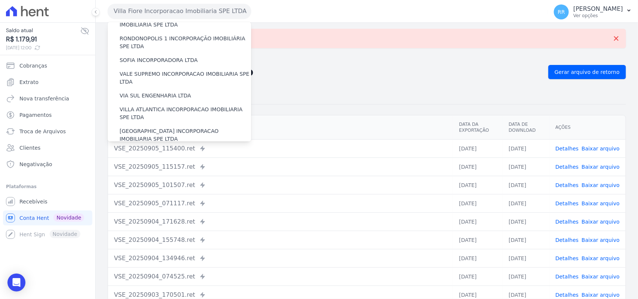
click at [186, 149] on label "VILLA TROPICAL INCORPORAÇÃO IMOBILIÁRIA SPE LTDA" at bounding box center [186, 157] width 132 height 16
click at [0, 0] on input "VILLA TROPICAL INCORPORAÇÃO IMOBILIÁRIA SPE LTDA" at bounding box center [0, 0] width 0 height 0
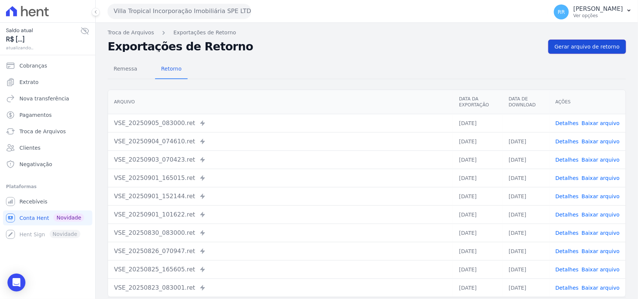
click at [589, 49] on span "Gerar arquivo de retorno" at bounding box center [587, 46] width 65 height 7
click at [115, 10] on button "Villa Tropical Incorporação Imobiliária SPE LTDA" at bounding box center [180, 11] width 144 height 15
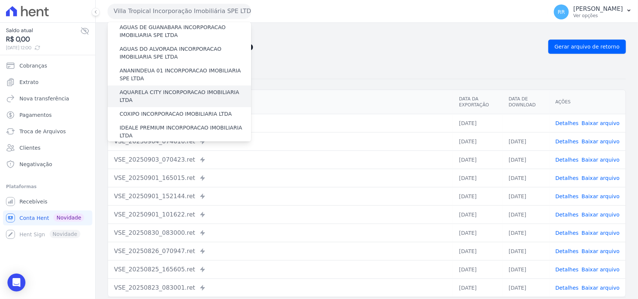
scroll to position [0, 0]
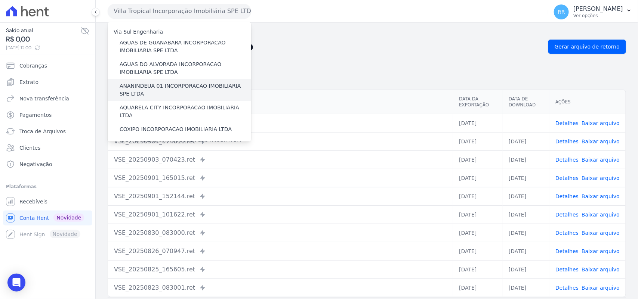
click at [165, 88] on label "ANANINDEUA 01 INCORPORACAO IMOBILIARIA SPE LTDA" at bounding box center [186, 90] width 132 height 16
click at [0, 0] on input "ANANINDEUA 01 INCORPORACAO IMOBILIARIA SPE LTDA" at bounding box center [0, 0] width 0 height 0
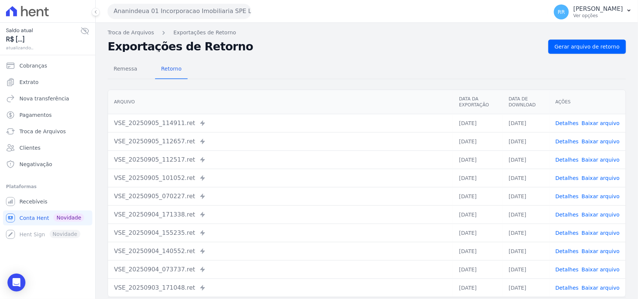
click at [599, 31] on nav "Troca de Arquivos Exportações de Retorno" at bounding box center [367, 33] width 518 height 8
click at [593, 37] on div "Troca de Arquivos Exportações de Retorno Exportações de Retorno Gerar arquivo d…" at bounding box center [367, 176] width 542 height 307
click at [592, 43] on span "Gerar arquivo de retorno" at bounding box center [587, 46] width 65 height 7
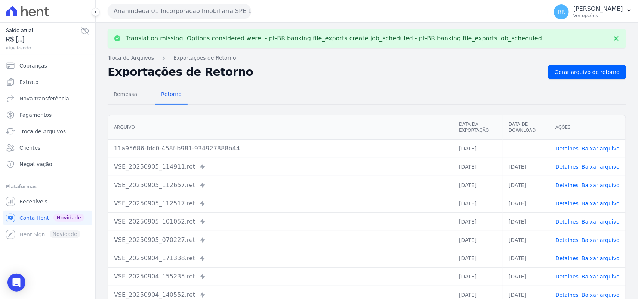
click at [599, 148] on link "Baixar arquivo" at bounding box center [601, 149] width 38 height 6
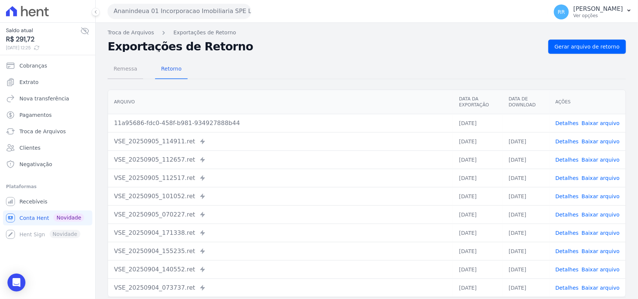
click at [124, 60] on link "Remessa" at bounding box center [126, 69] width 36 height 19
click at [127, 69] on span "Remessa" at bounding box center [125, 68] width 33 height 15
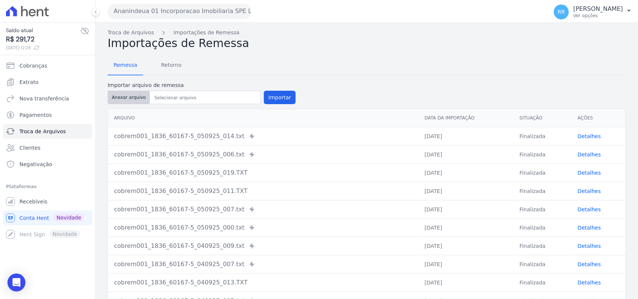
click at [145, 99] on button "Anexar arquivo" at bounding box center [129, 97] width 42 height 13
type input "cobret001_1836_60167-5_050925_021.txt"
click at [280, 94] on button "Importar" at bounding box center [280, 97] width 32 height 13
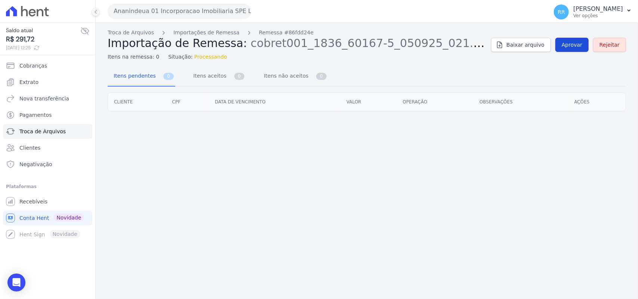
click at [579, 49] on link "Aprovar" at bounding box center [571, 45] width 33 height 14
click at [577, 52] on div "Troca de Arquivos Importações de Remessa Remessa #86fdd24e Importação de Remess…" at bounding box center [367, 45] width 518 height 32
click at [577, 50] on link "Aprovar" at bounding box center [571, 45] width 33 height 14
click at [582, 44] on span "Aprovar" at bounding box center [572, 44] width 21 height 7
click at [577, 46] on span "Aprovar" at bounding box center [572, 44] width 21 height 7
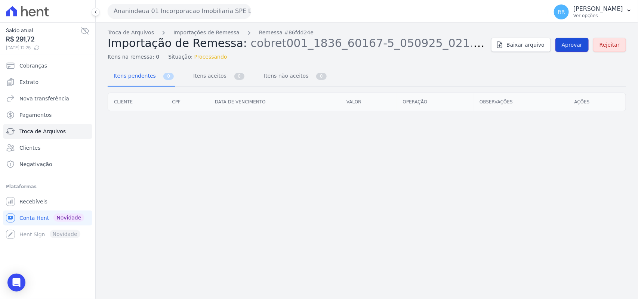
click at [582, 38] on link "Aprovar" at bounding box center [571, 45] width 33 height 14
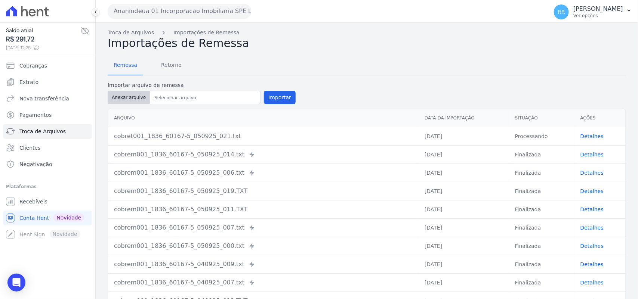
click at [143, 99] on button "Anexar arquivo" at bounding box center [129, 97] width 42 height 13
type input "cobret001_1836_60167-5_050925_021.txt"
click at [288, 96] on button "Importar" at bounding box center [280, 97] width 32 height 13
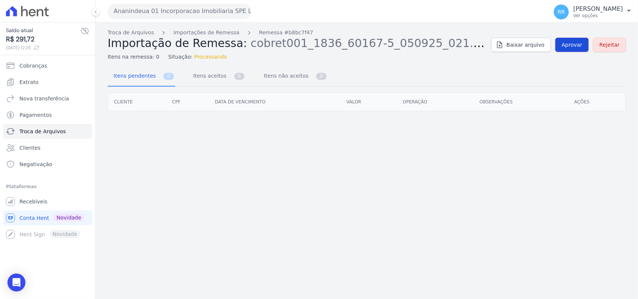
click at [567, 50] on link "Aprovar" at bounding box center [571, 45] width 33 height 14
click at [559, 45] on link "Aprovar" at bounding box center [571, 45] width 33 height 14
click at [376, 196] on div "Troca de Arquivos Importações de Remessa Remessa #b8bc7f47 Importação de Remess…" at bounding box center [367, 161] width 542 height 277
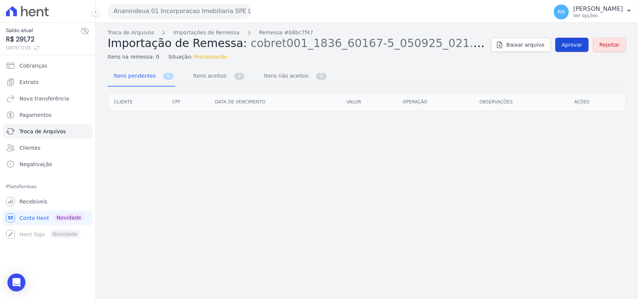
click at [563, 44] on link "Aprovar" at bounding box center [571, 45] width 33 height 14
click at [130, 126] on div "Troca de Arquivos Importações de Remessa Remessa #b8bc7f47 Importação de Remess…" at bounding box center [367, 161] width 542 height 277
click at [142, 124] on div "Troca de Arquivos Importações de Remessa Remessa #b8bc7f47 Importação de Remess…" at bounding box center [367, 161] width 542 height 277
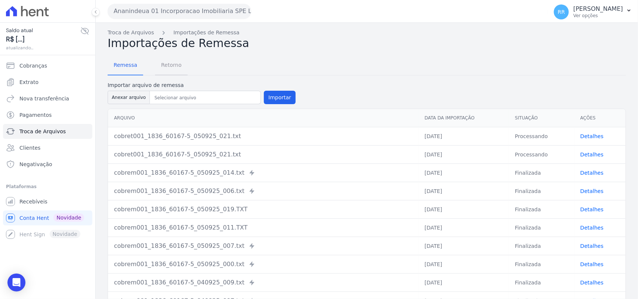
click at [159, 67] on span "Retorno" at bounding box center [172, 65] width 30 height 15
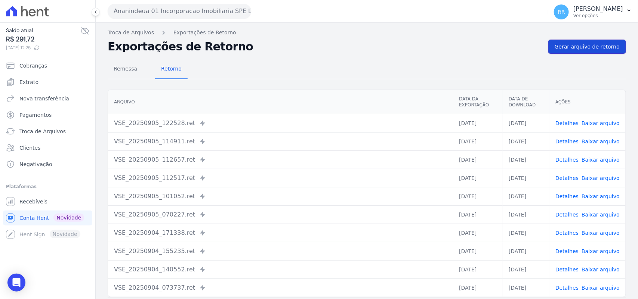
click at [580, 53] on link "Gerar arquivo de retorno" at bounding box center [587, 47] width 78 height 14
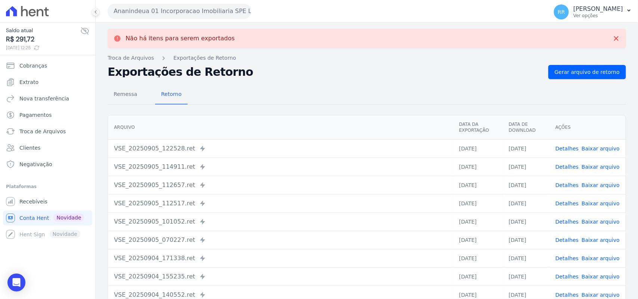
click at [575, 146] on link "Detalhes" at bounding box center [566, 149] width 23 height 6
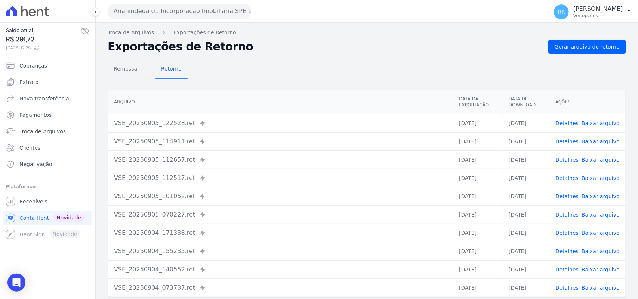
click at [264, 37] on div "Não há itens para serem exportados Troca de [GEOGRAPHIC_DATA] Exportações de Re…" at bounding box center [367, 176] width 542 height 307
click at [341, 49] on h2 "Exportações de Retorno" at bounding box center [325, 46] width 435 height 10
click at [318, 55] on div "Remessa Retorno [GEOGRAPHIC_DATA] Data da Exportação Data de Download Ações VSE…" at bounding box center [367, 189] width 518 height 270
click at [363, 91] on th "Arquivo" at bounding box center [280, 102] width 345 height 24
click at [602, 52] on link "Gerar arquivo de retorno" at bounding box center [587, 47] width 78 height 14
